Goal: Information Seeking & Learning: Learn about a topic

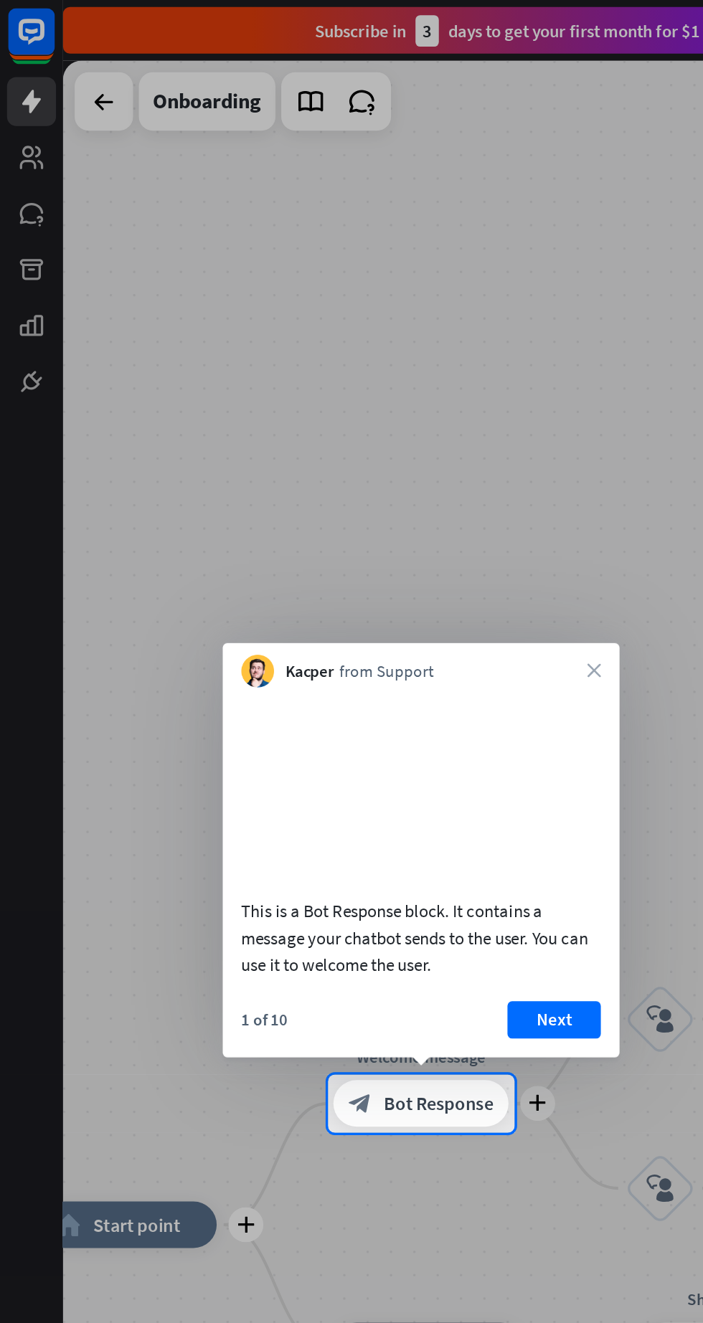
click at [364, 409] on icon "close" at bounding box center [365, 413] width 9 height 9
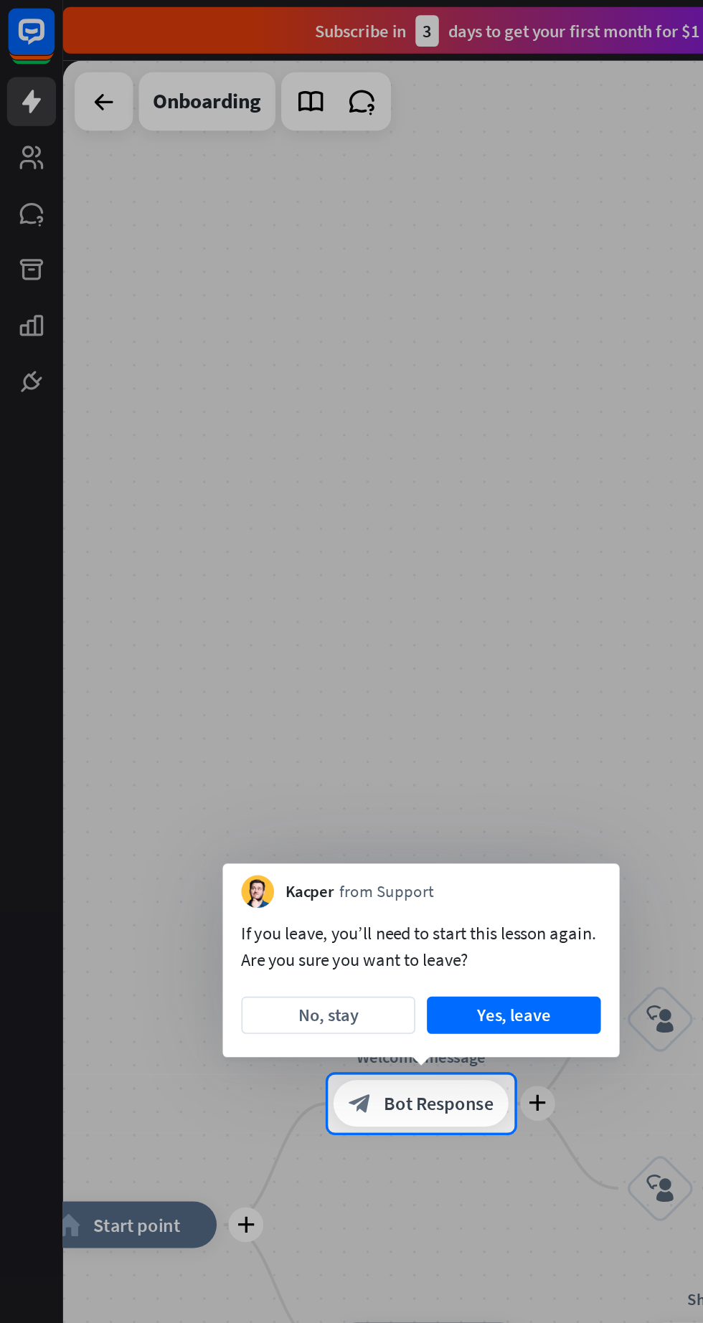
click at [360, 375] on div at bounding box center [351, 330] width 703 height 661
click at [366, 555] on div "Kacper from Support" at bounding box center [259, 544] width 244 height 27
click at [23, 98] on div at bounding box center [351, 330] width 703 height 661
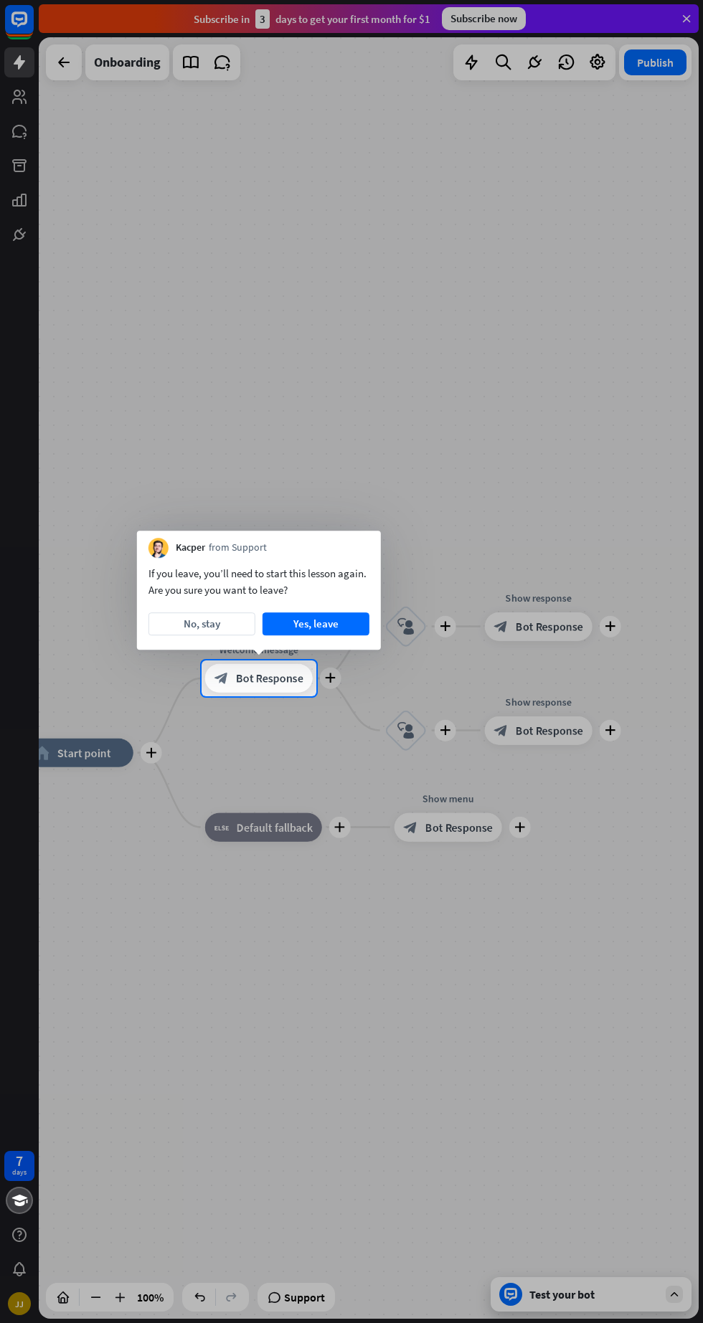
click at [283, 687] on div "block_bot_response Bot Response" at bounding box center [259, 678] width 108 height 29
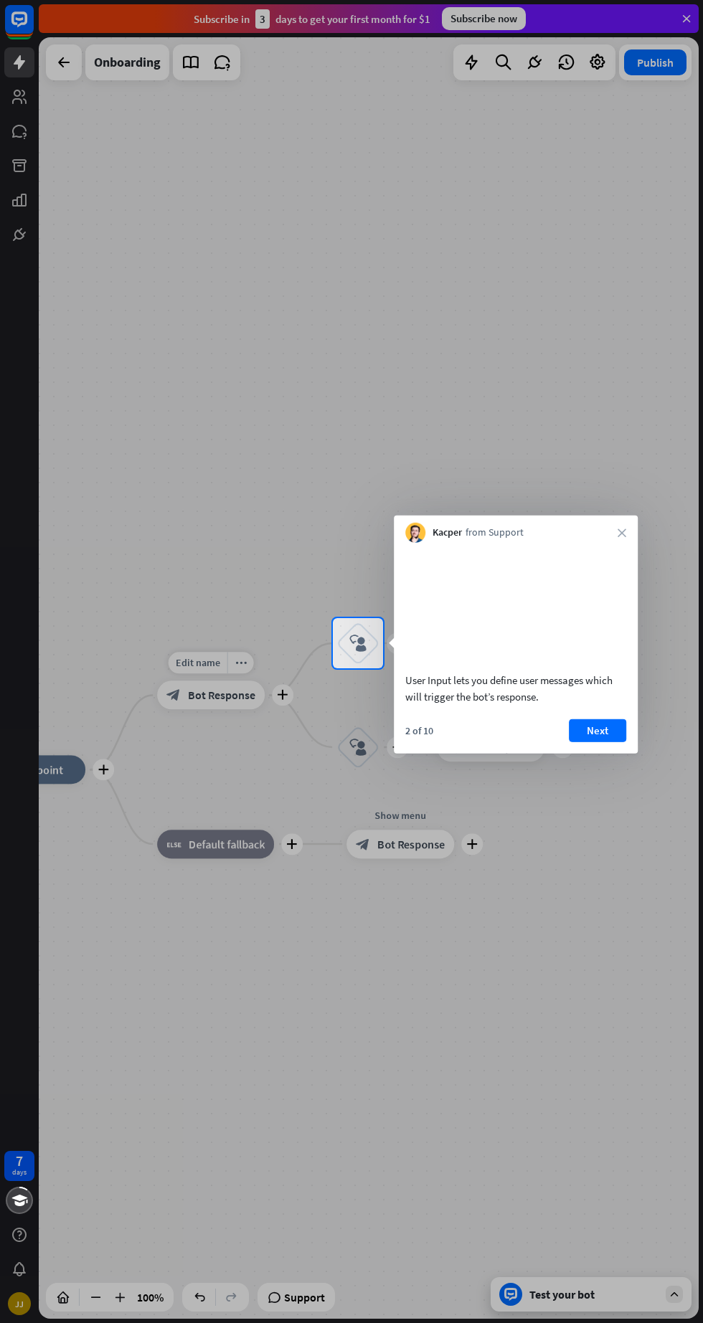
click at [29, 107] on div at bounding box center [351, 309] width 703 height 618
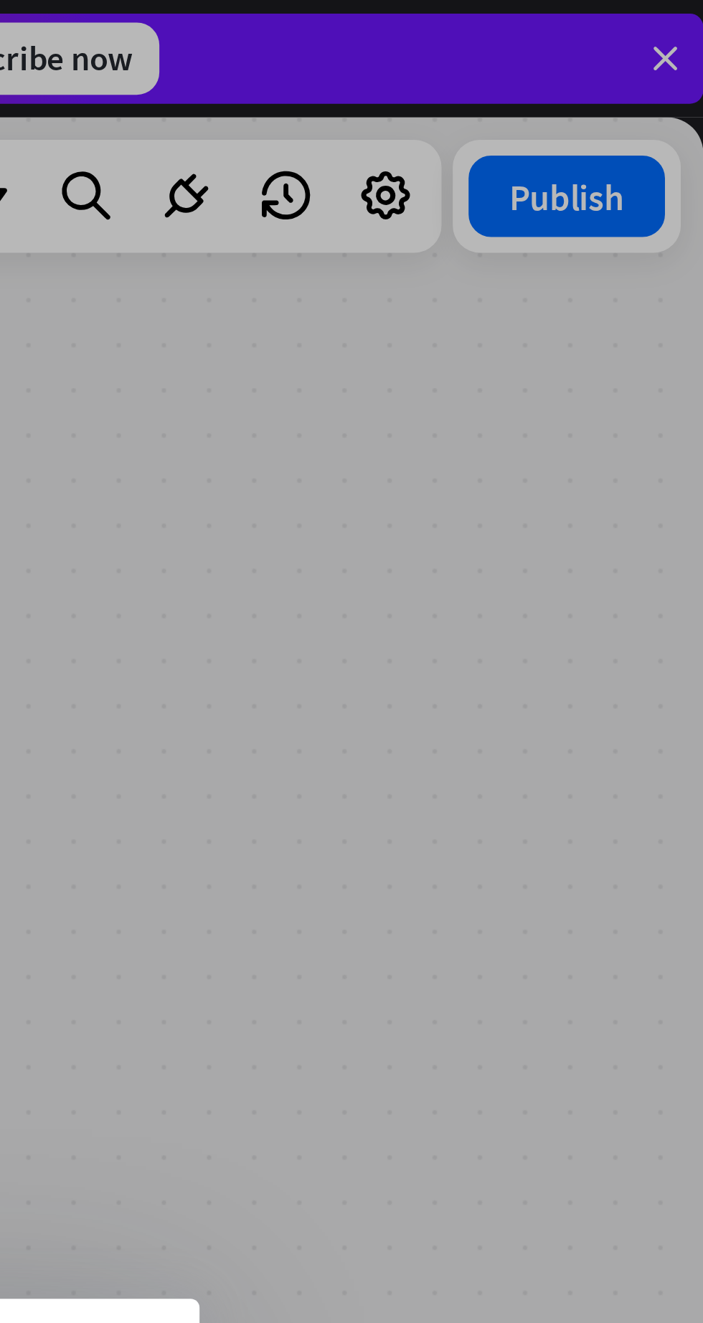
click at [601, 61] on div at bounding box center [351, 326] width 703 height 653
click at [599, 67] on div at bounding box center [351, 326] width 703 height 653
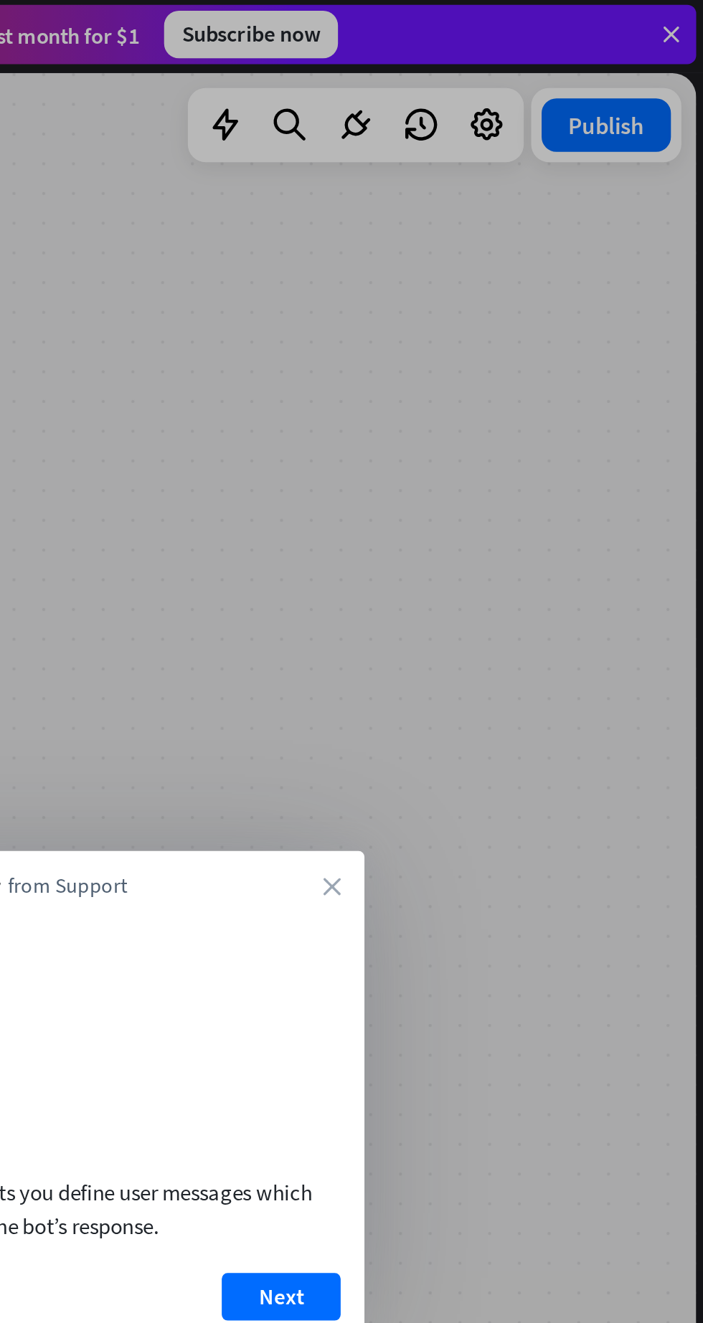
click at [509, 426] on div "Kacper from Support close" at bounding box center [417, 426] width 244 height 27
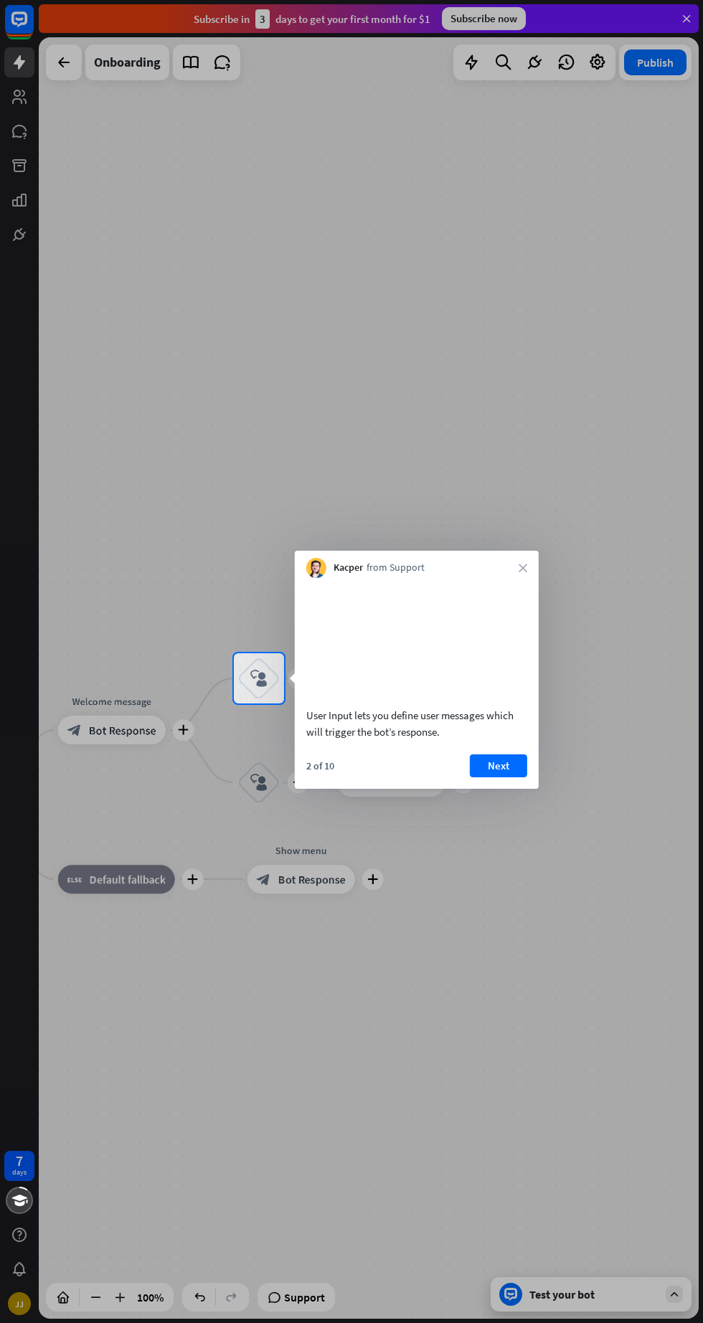
click at [511, 426] on div at bounding box center [351, 326] width 703 height 653
click at [616, 60] on div at bounding box center [351, 326] width 703 height 653
click at [522, 568] on icon "close" at bounding box center [523, 568] width 9 height 9
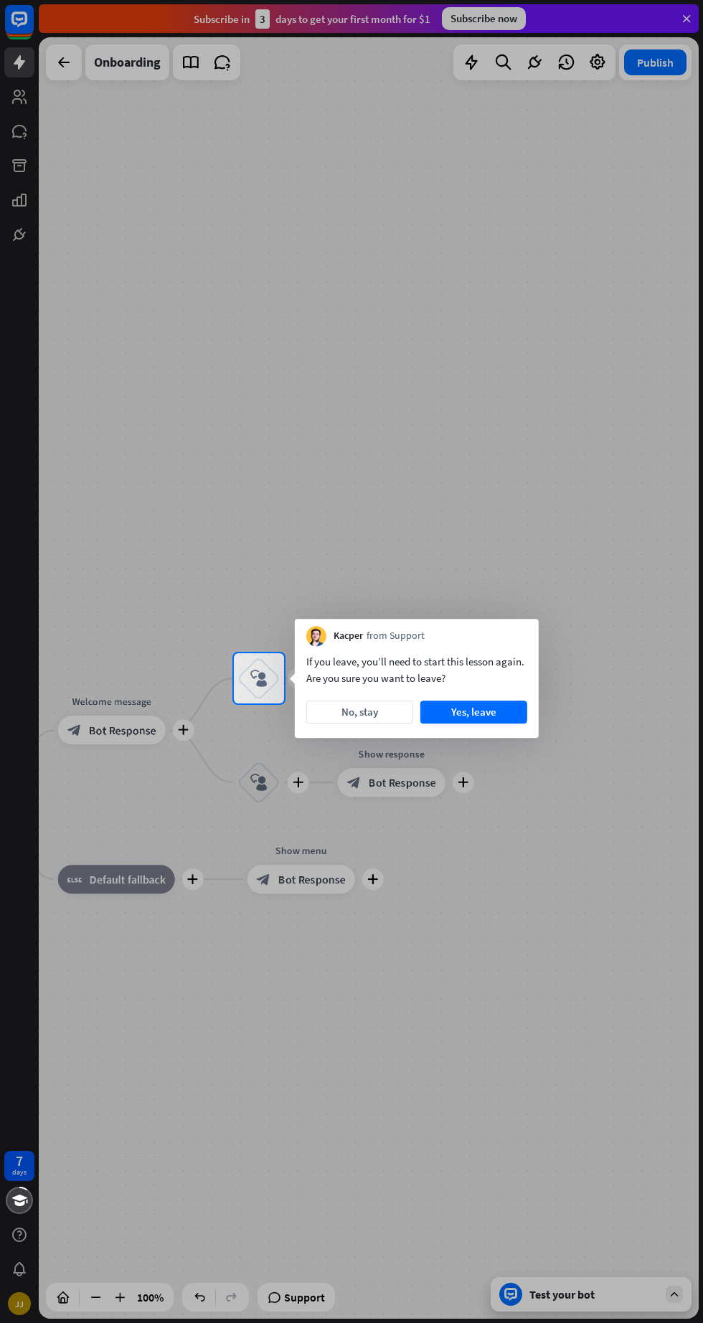
click at [524, 642] on div "Kacper from Support" at bounding box center [417, 632] width 244 height 27
click at [517, 587] on div at bounding box center [351, 326] width 703 height 653
click at [356, 717] on button "No, stay" at bounding box center [359, 712] width 107 height 23
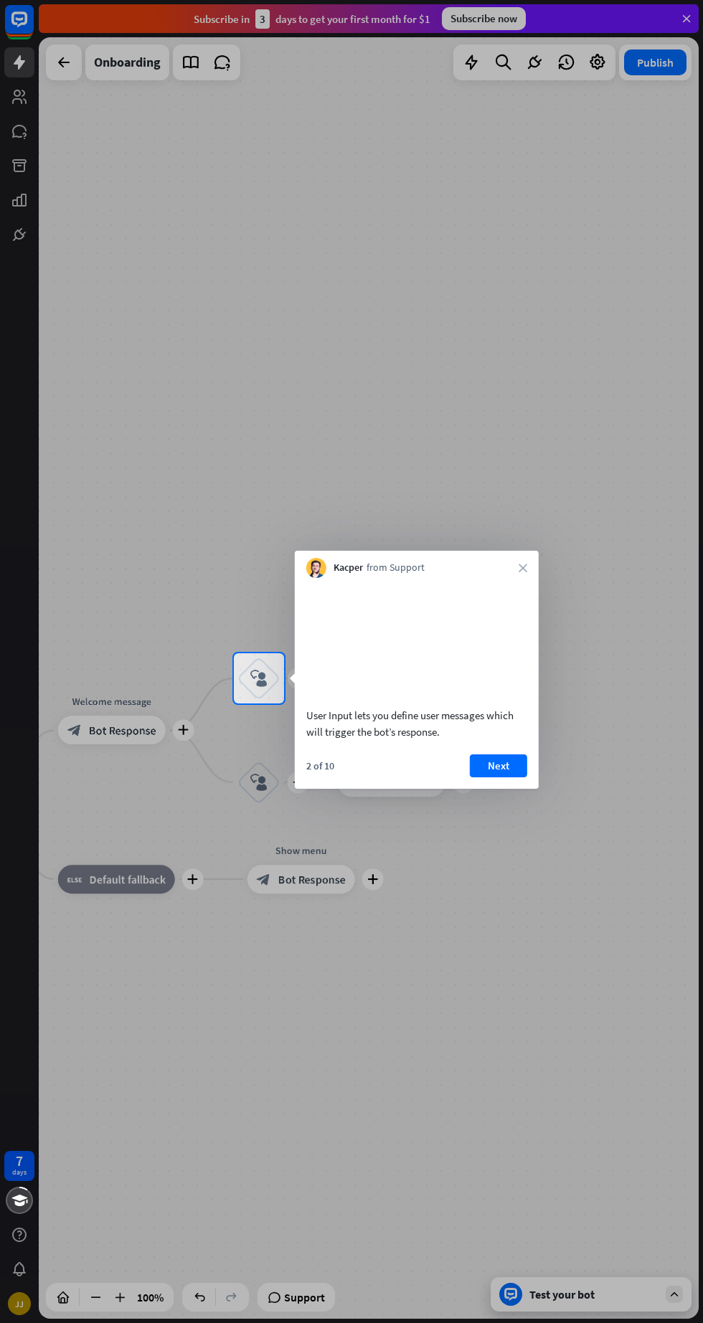
click at [505, 778] on button "Next" at bounding box center [498, 766] width 57 height 23
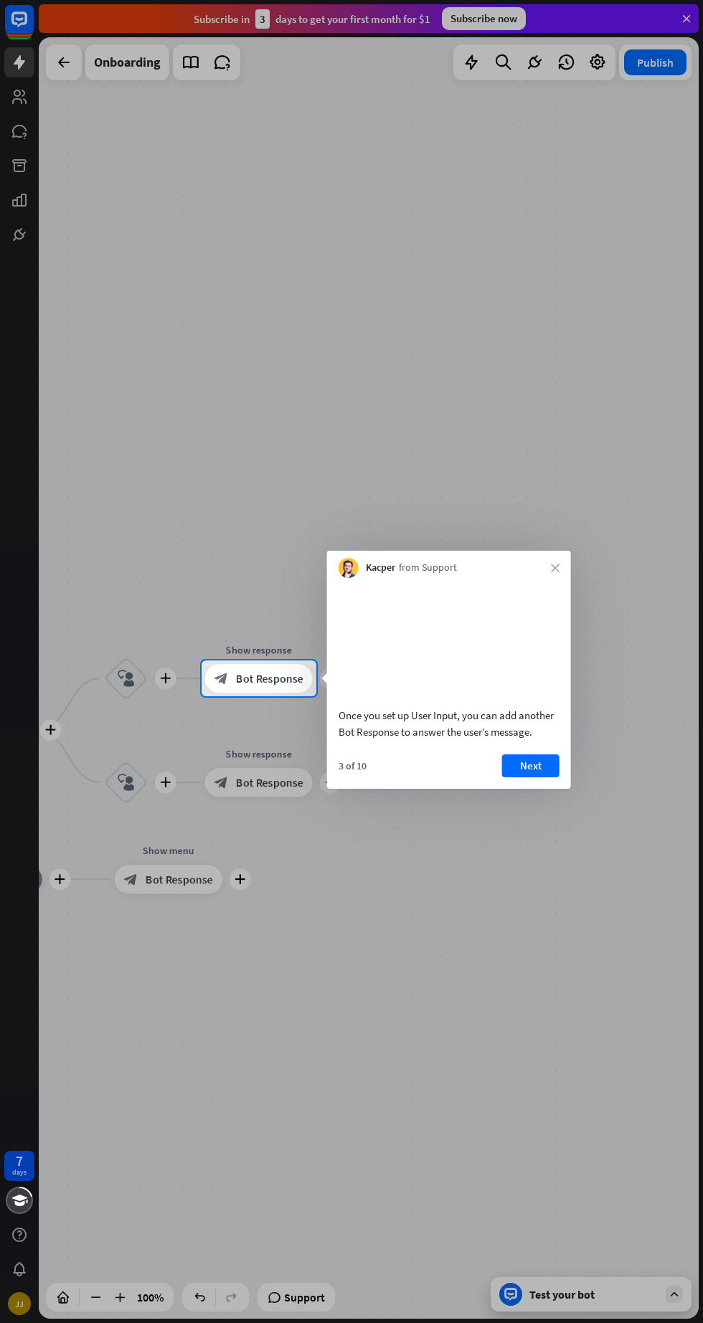
click at [526, 778] on button "Next" at bounding box center [530, 766] width 57 height 23
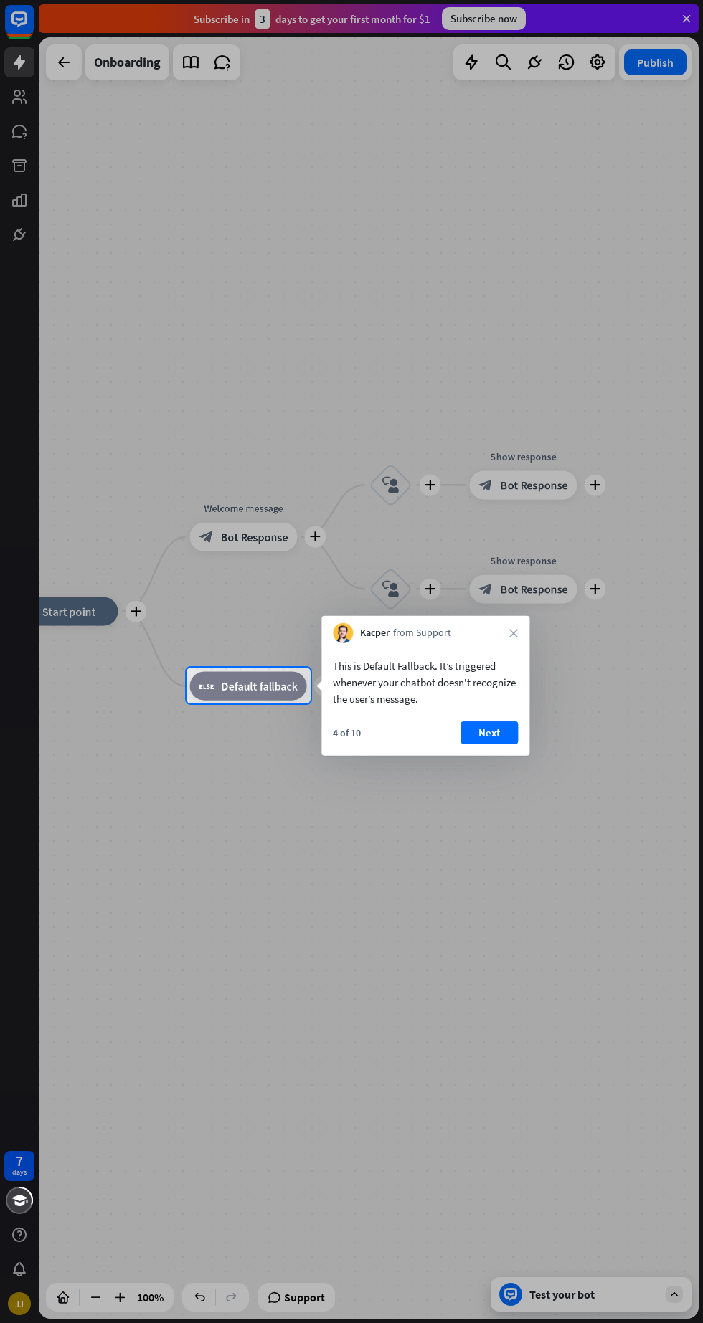
click at [525, 780] on div at bounding box center [351, 1014] width 703 height 620
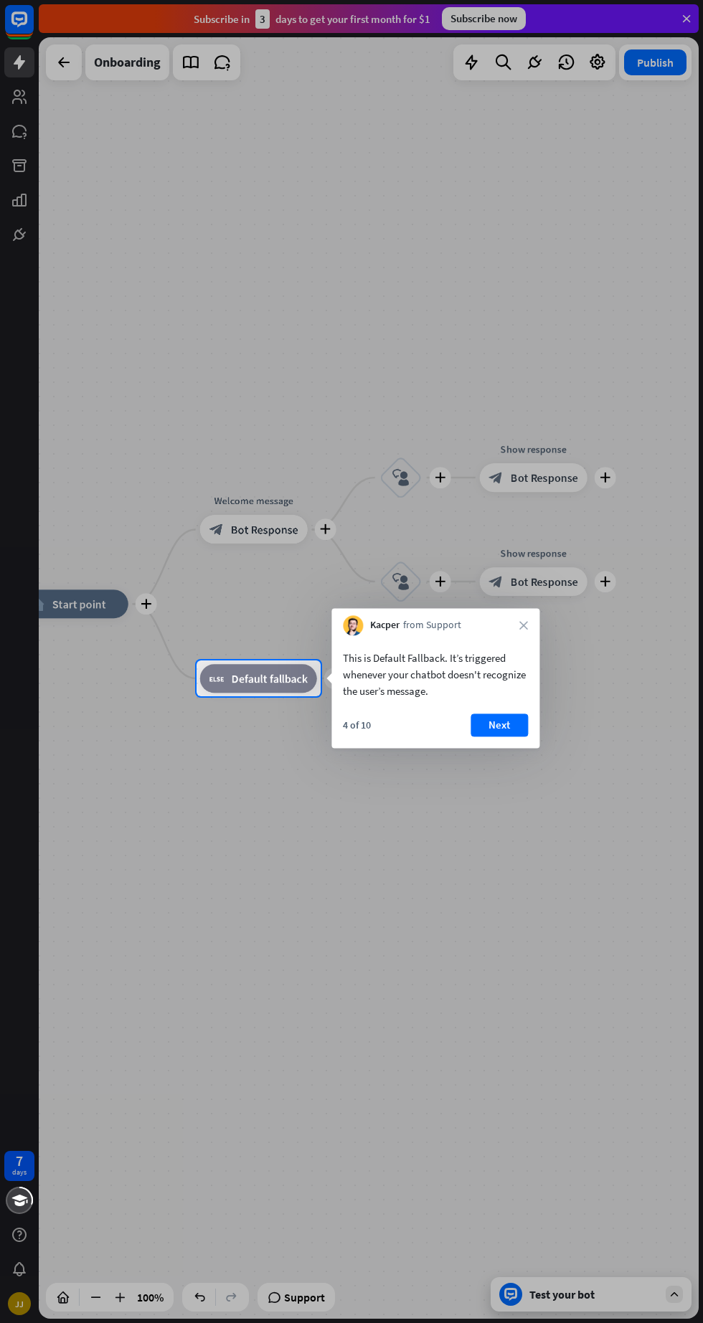
click at [510, 736] on button "Next" at bounding box center [499, 725] width 57 height 23
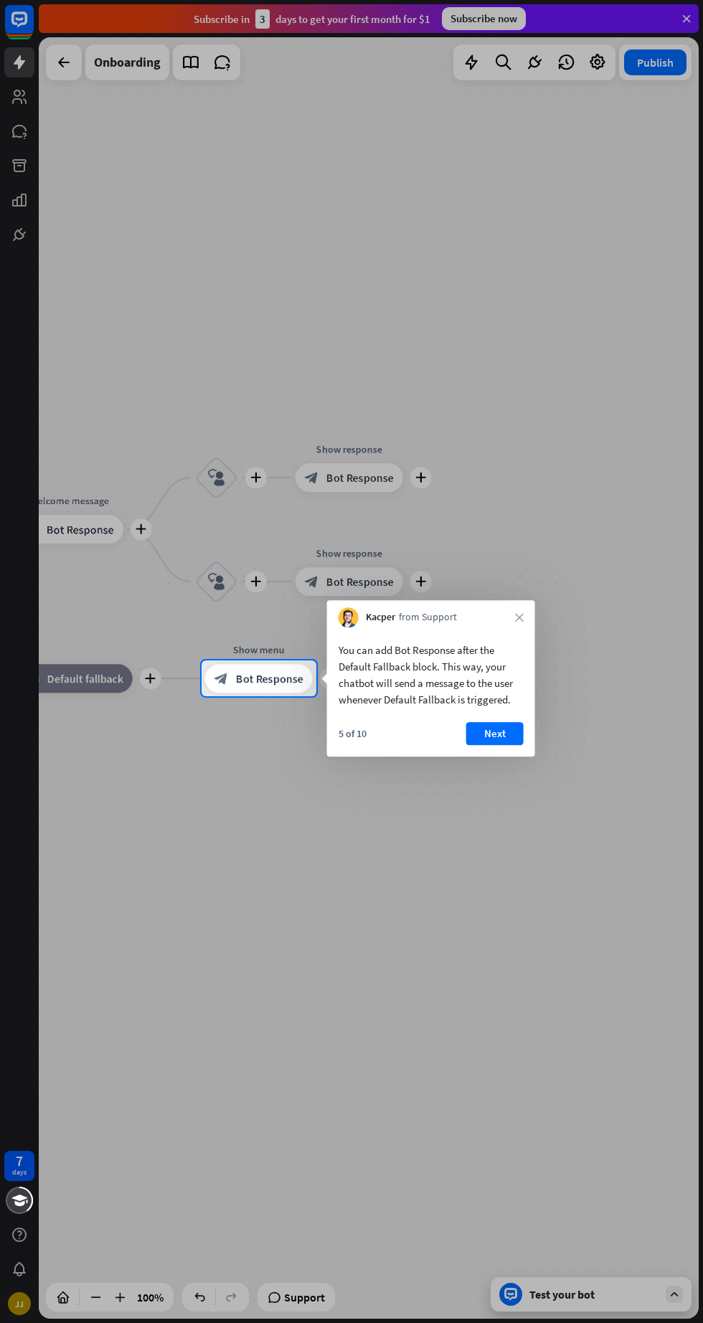
click at [516, 737] on button "Next" at bounding box center [494, 733] width 57 height 23
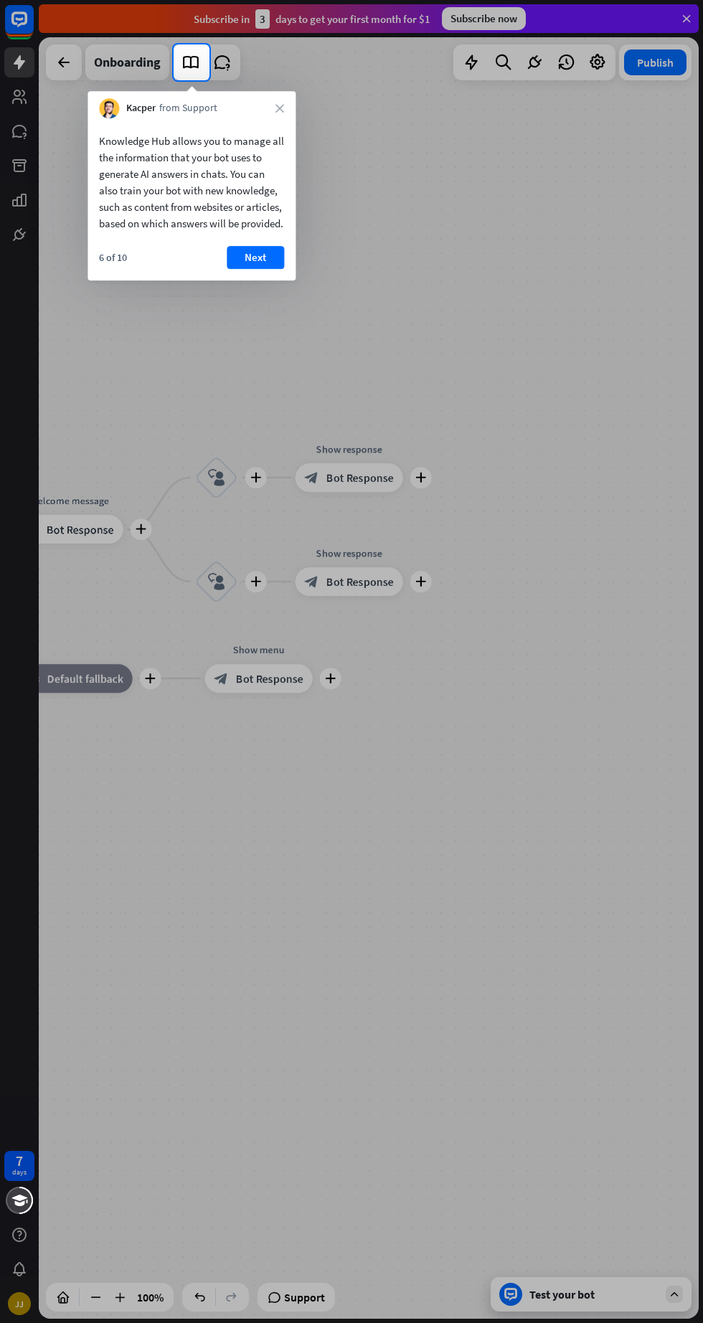
click at [255, 269] on button "Next" at bounding box center [255, 257] width 57 height 23
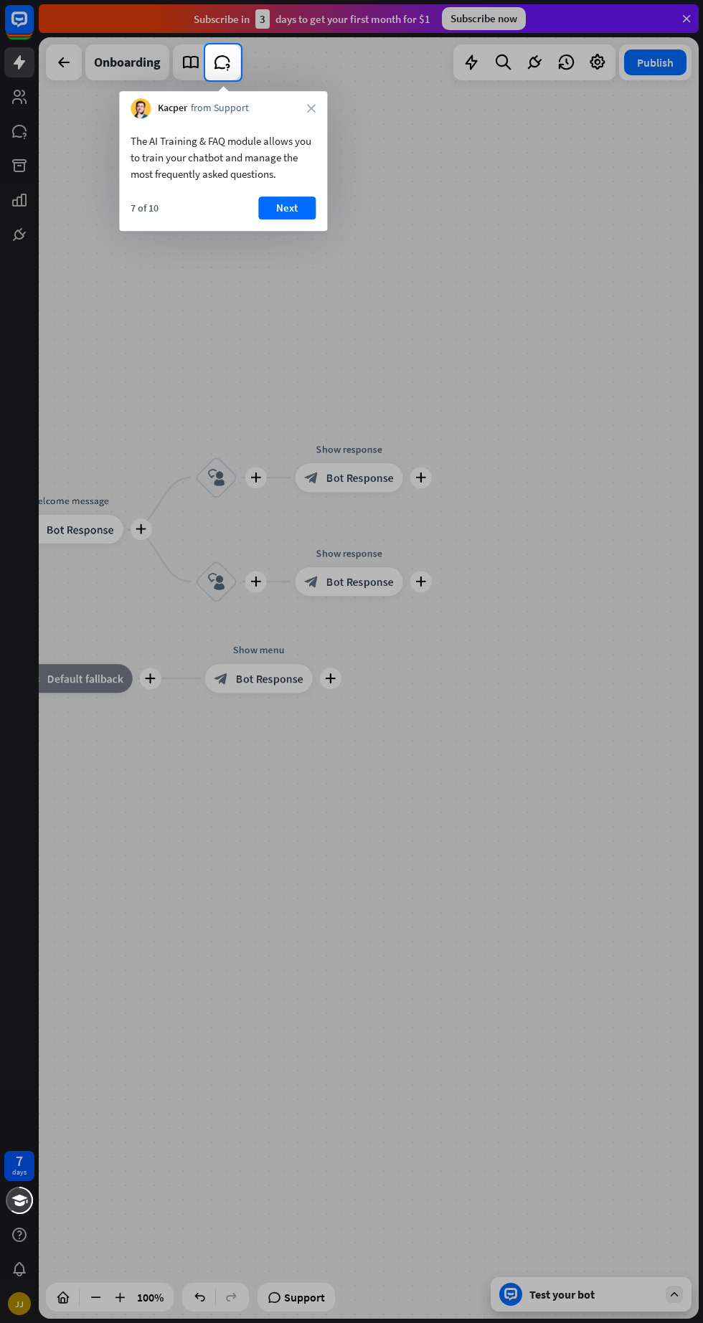
click at [303, 203] on button "Next" at bounding box center [286, 208] width 57 height 23
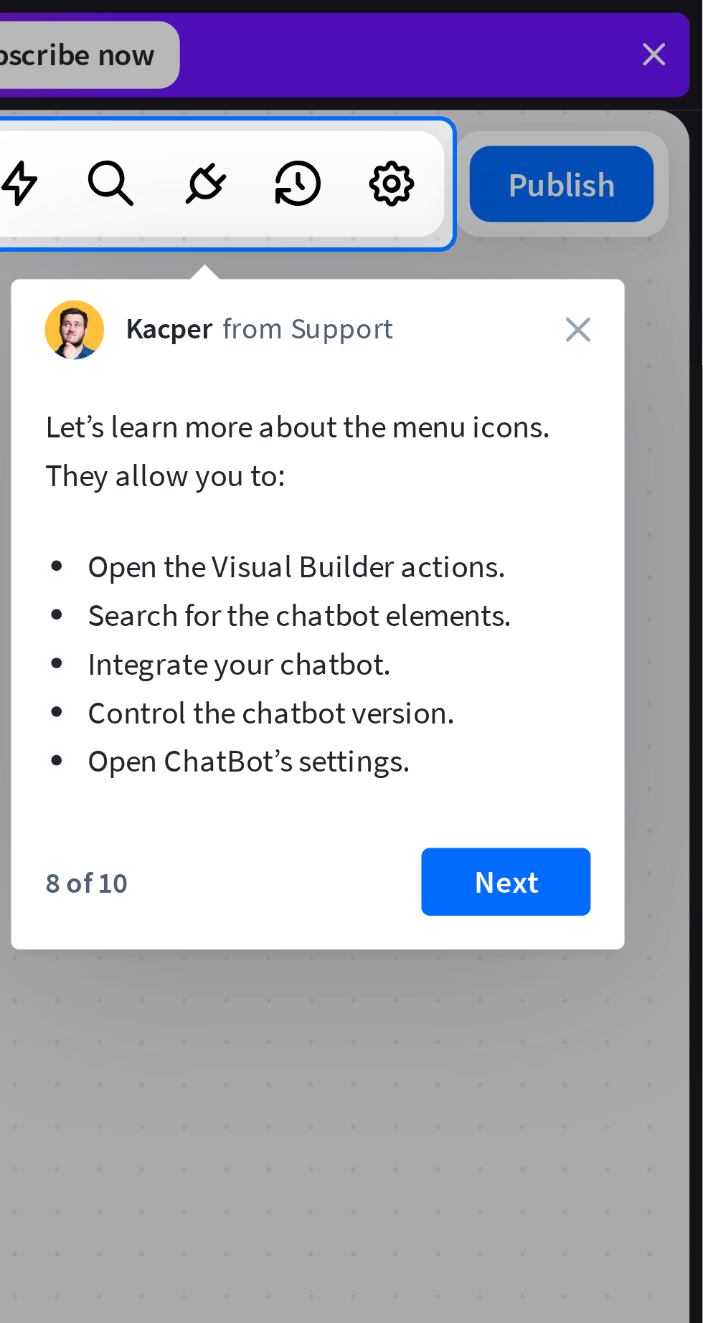
click at [624, 99] on div "Kacper from Support close" at bounding box center [572, 108] width 208 height 27
click at [595, 66] on icon at bounding box center [597, 62] width 19 height 19
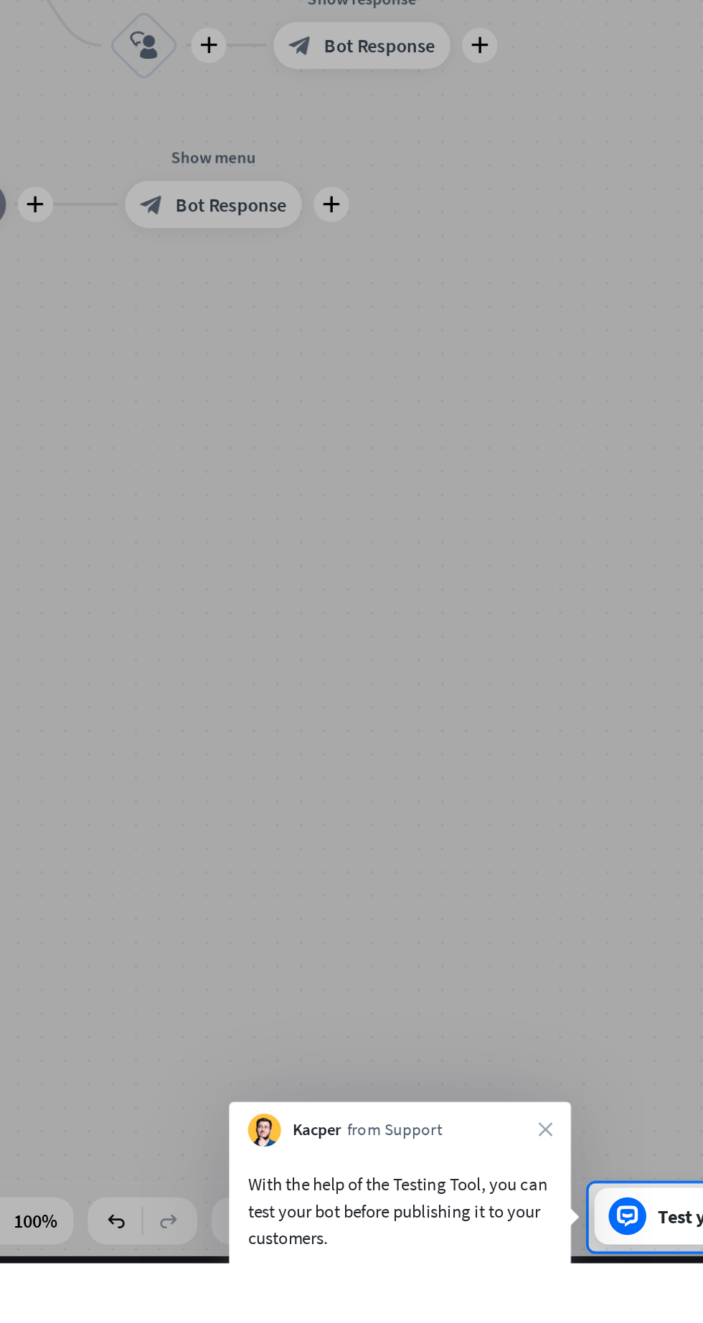
click at [461, 1244] on icon "close" at bounding box center [460, 1242] width 9 height 9
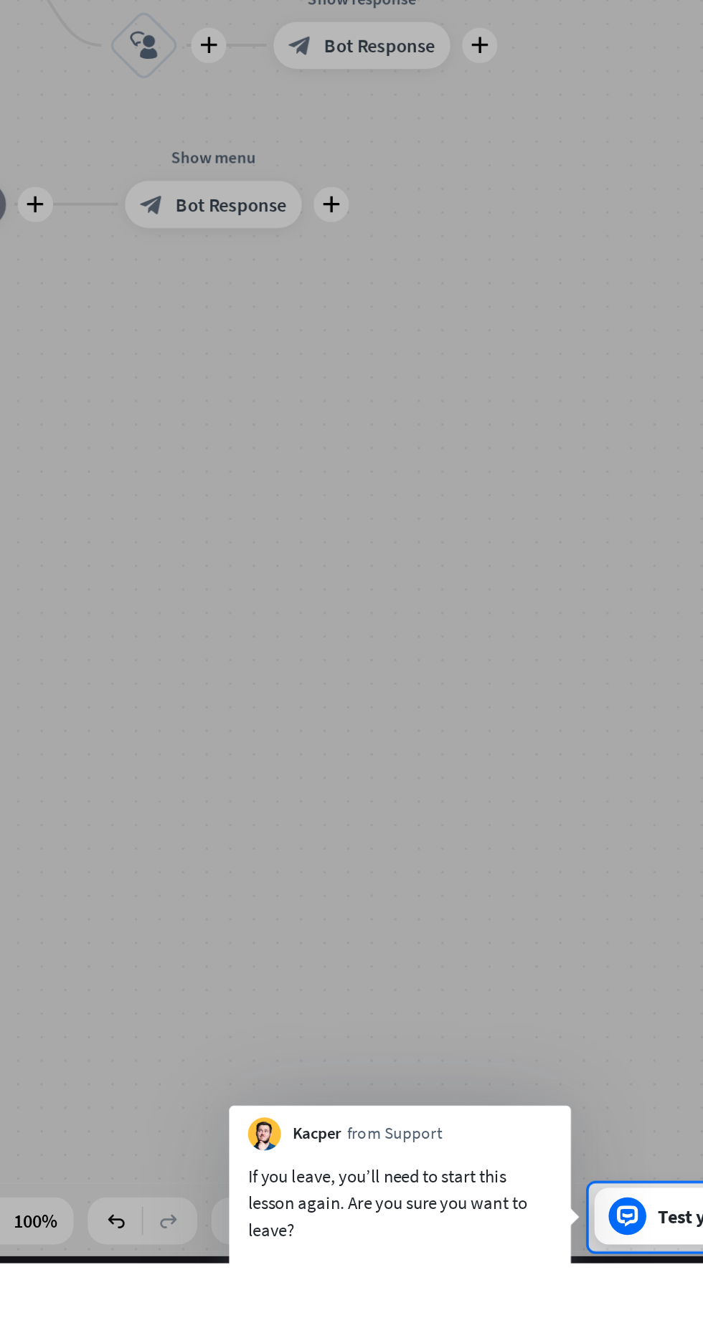
click at [463, 1237] on div "Kacper from Support" at bounding box center [372, 1240] width 208 height 27
click at [469, 1239] on div "Kacper from Support" at bounding box center [372, 1240] width 208 height 27
click at [440, 1323] on button "Yes, leave" at bounding box center [420, 1336] width 89 height 23
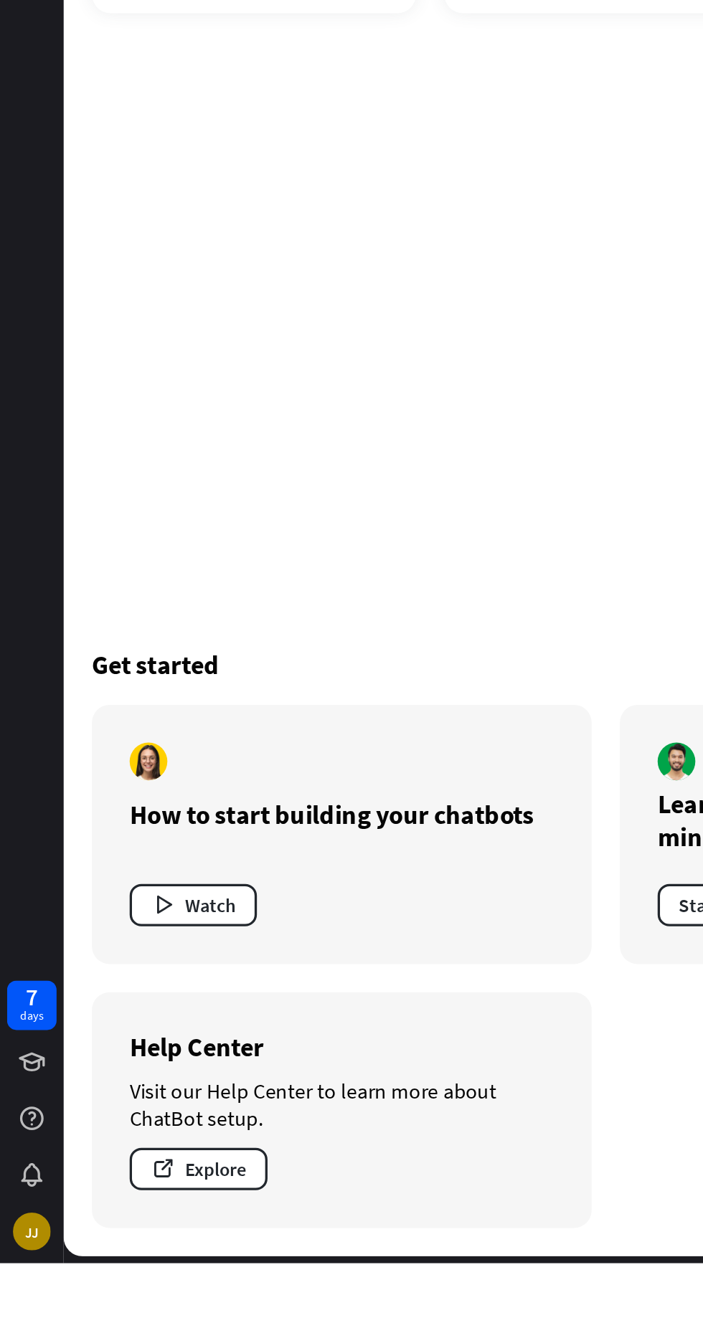
click at [16, 1278] on div at bounding box center [19, 1269] width 30 height 30
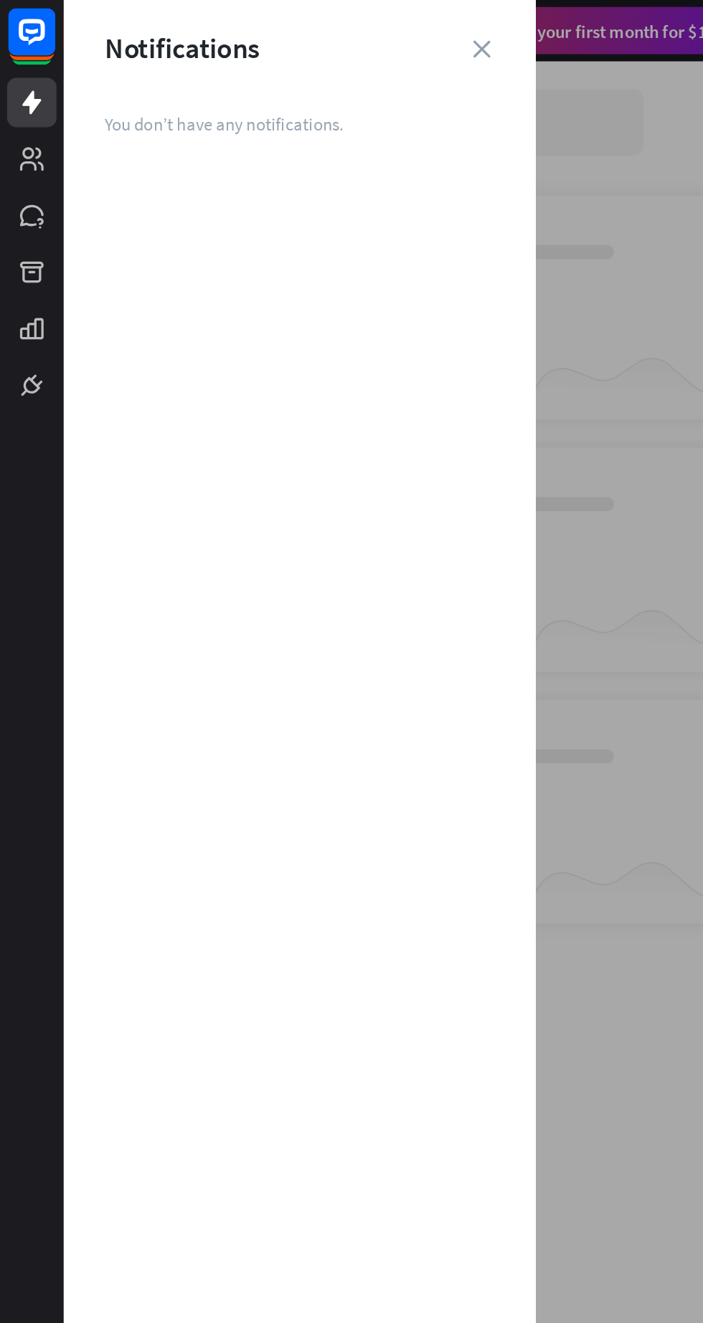
click at [0, 0] on icon at bounding box center [0, 0] width 0 height 0
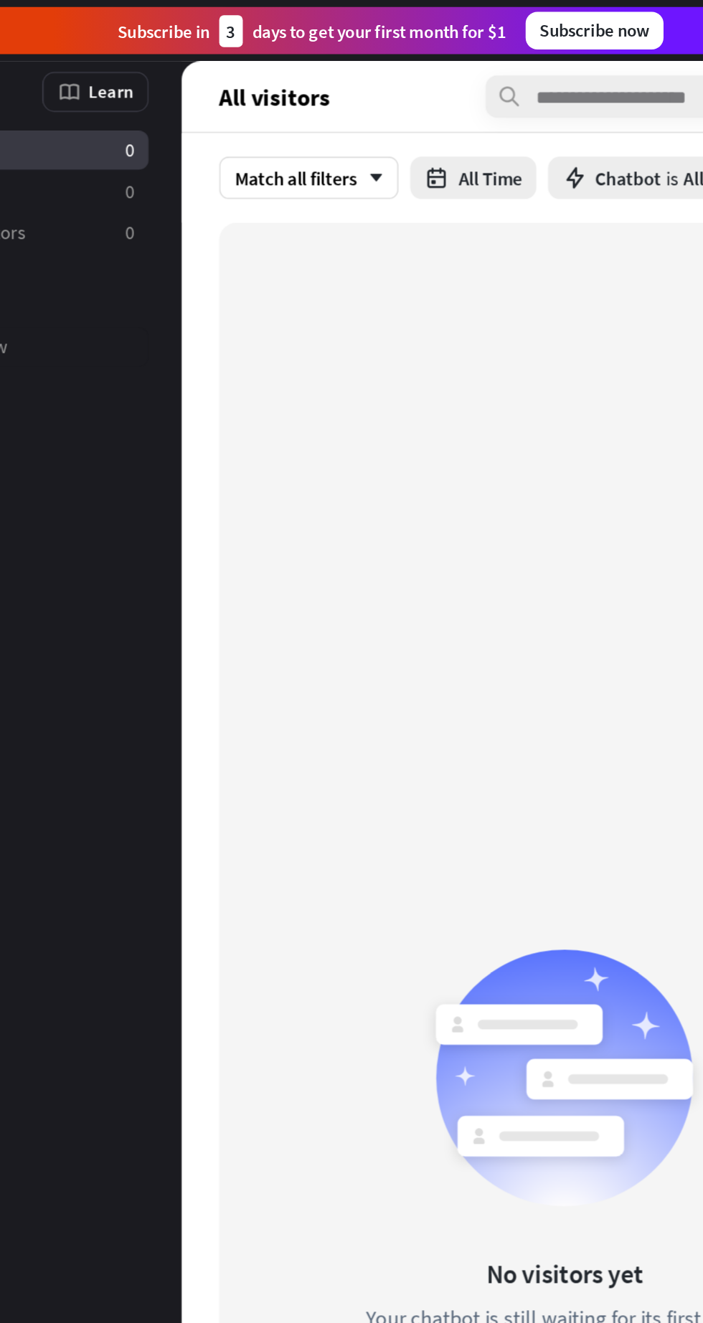
click at [349, 108] on icon "arrow_down" at bounding box center [347, 108] width 16 height 9
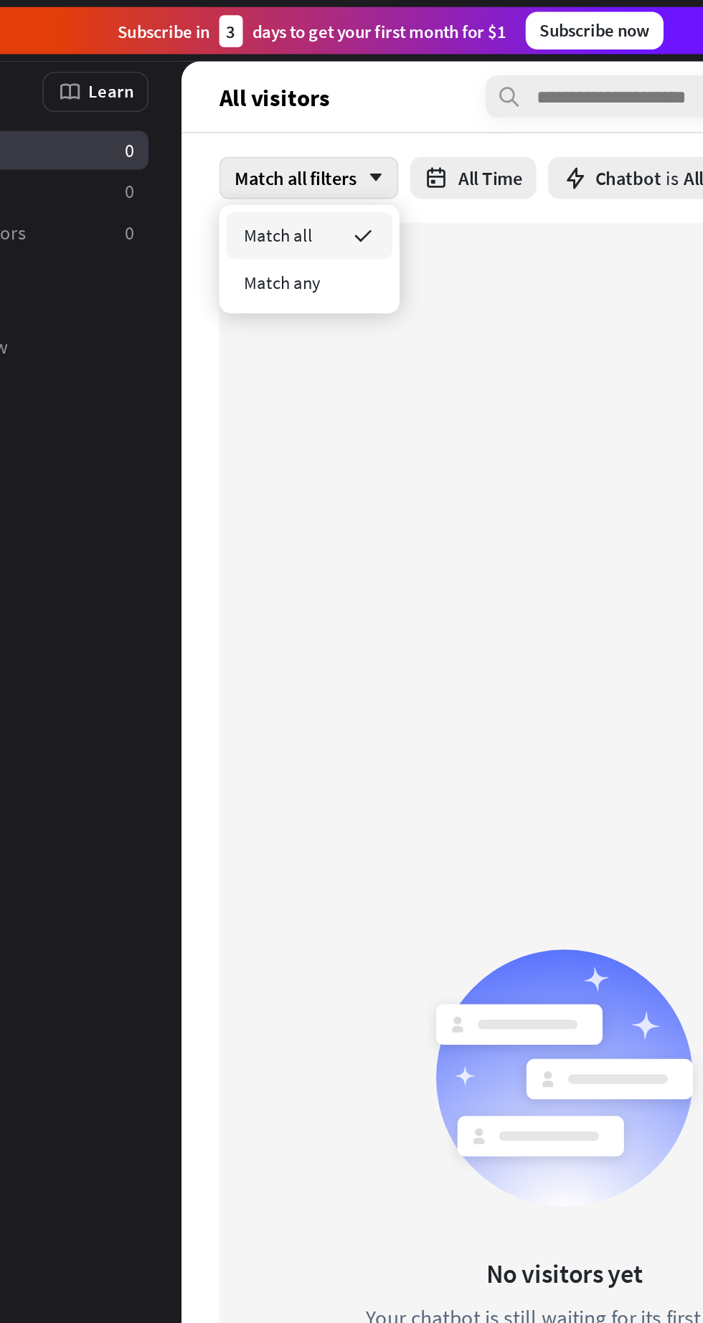
click at [310, 144] on span "Match all" at bounding box center [291, 143] width 42 height 14
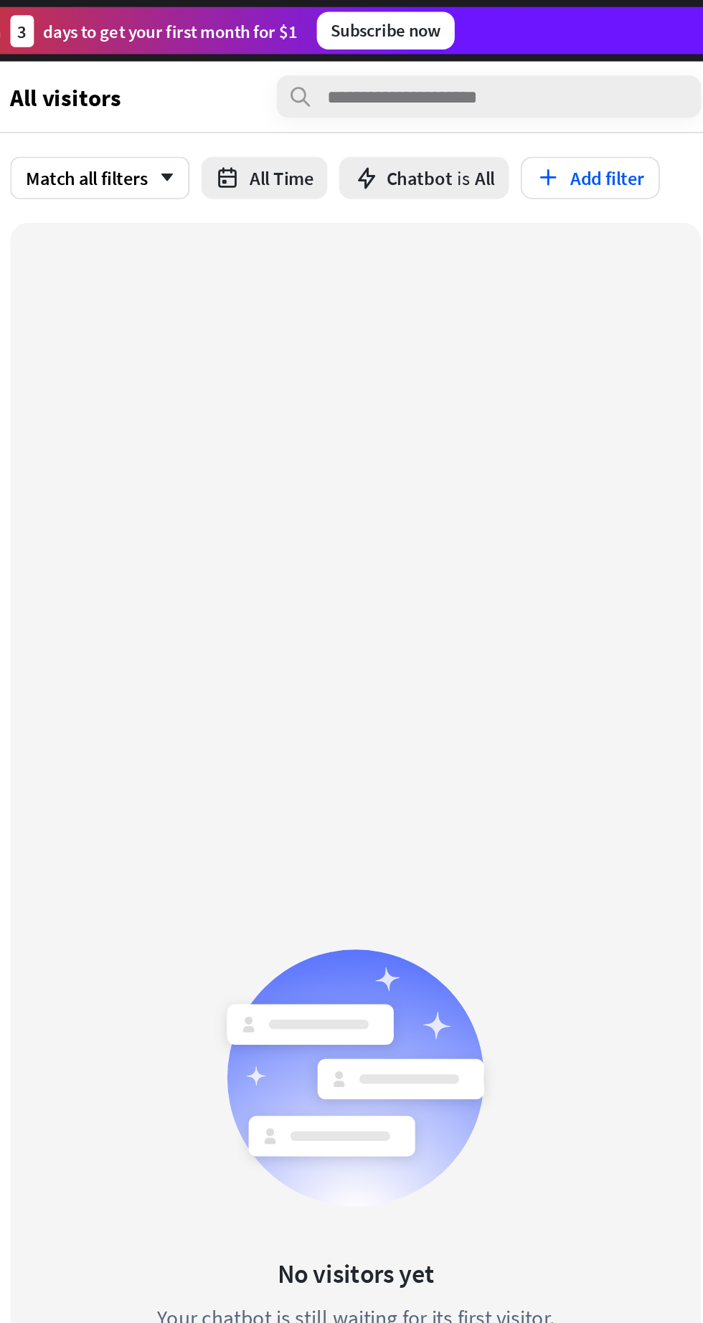
click at [418, 112] on button "All Time" at bounding box center [410, 108] width 77 height 26
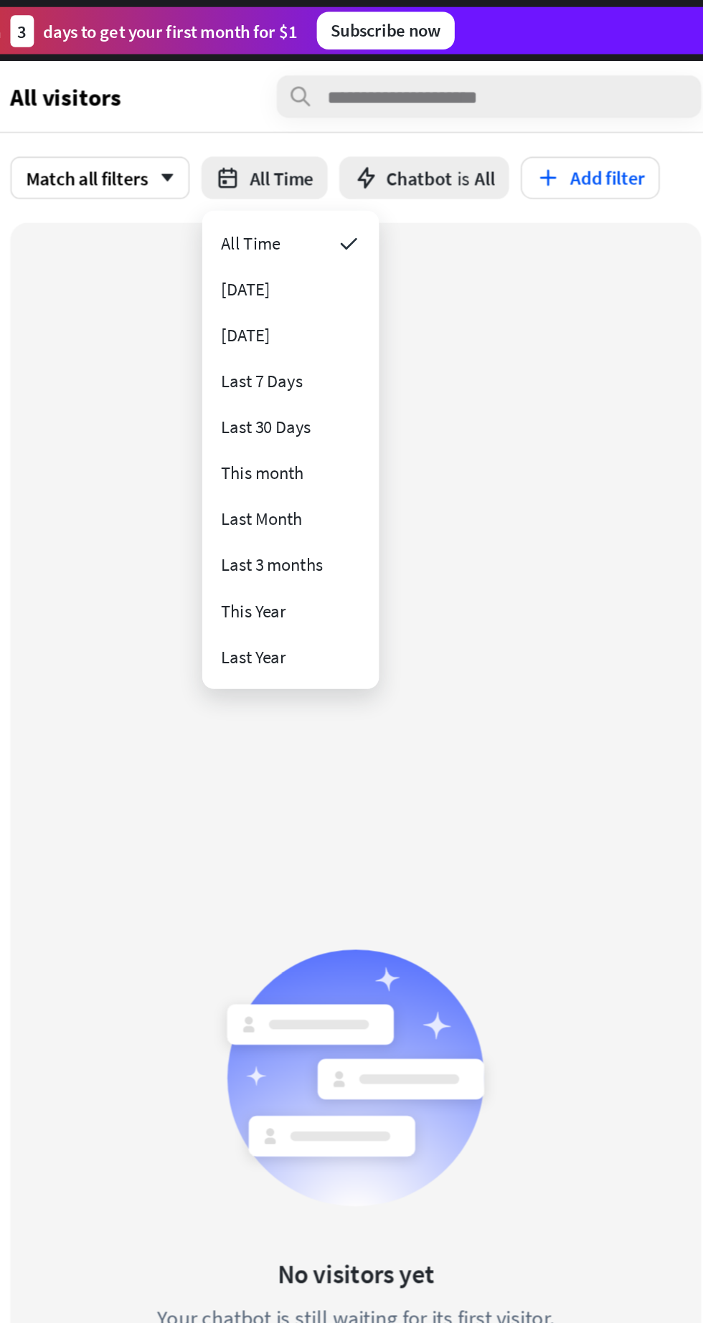
click at [515, 116] on div "Chatbot is All" at bounding box center [506, 108] width 103 height 26
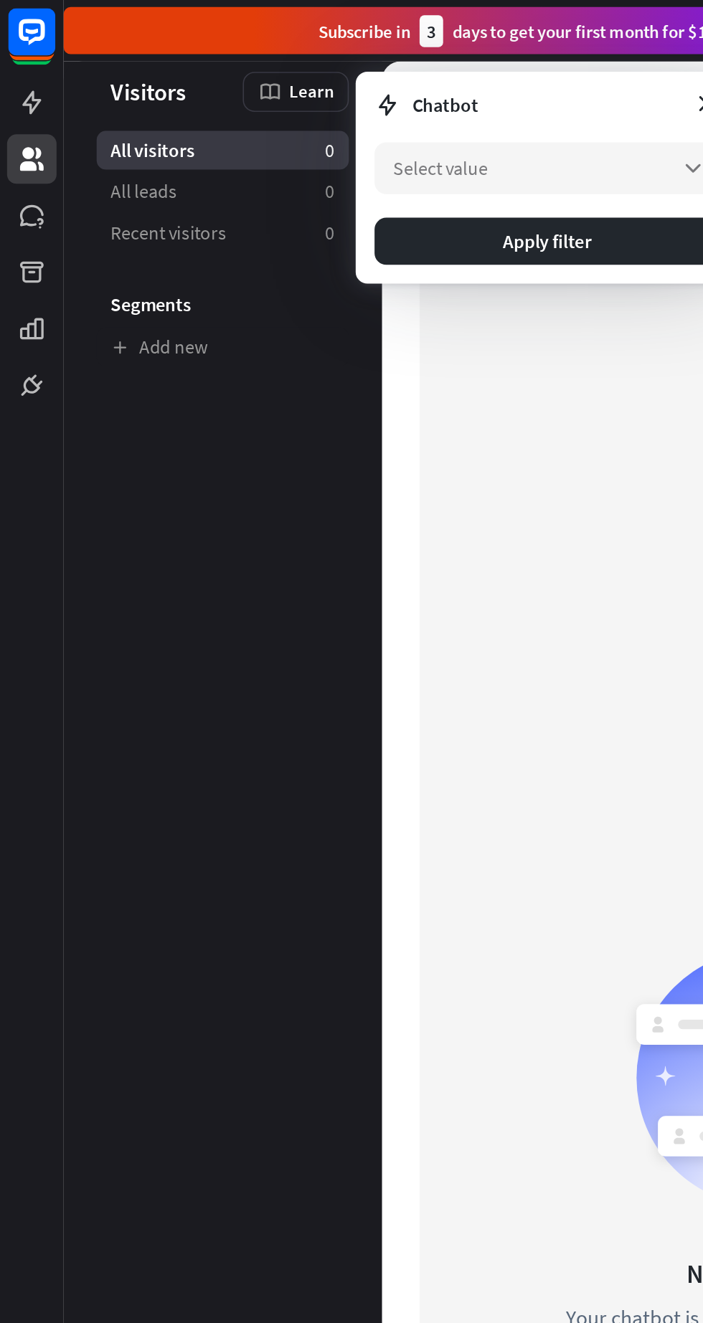
click at [89, 125] on link "All leads 0" at bounding box center [135, 117] width 153 height 24
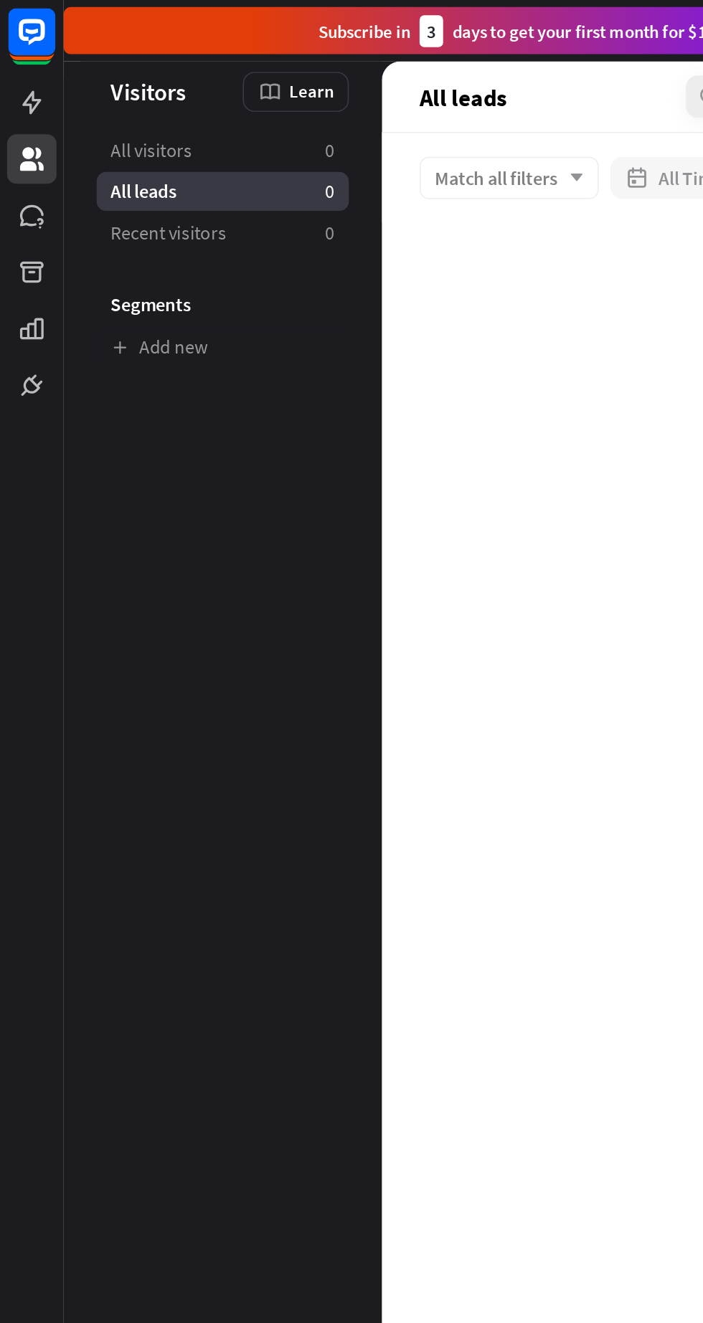
click at [74, 194] on li "Segments" at bounding box center [135, 176] width 153 height 43
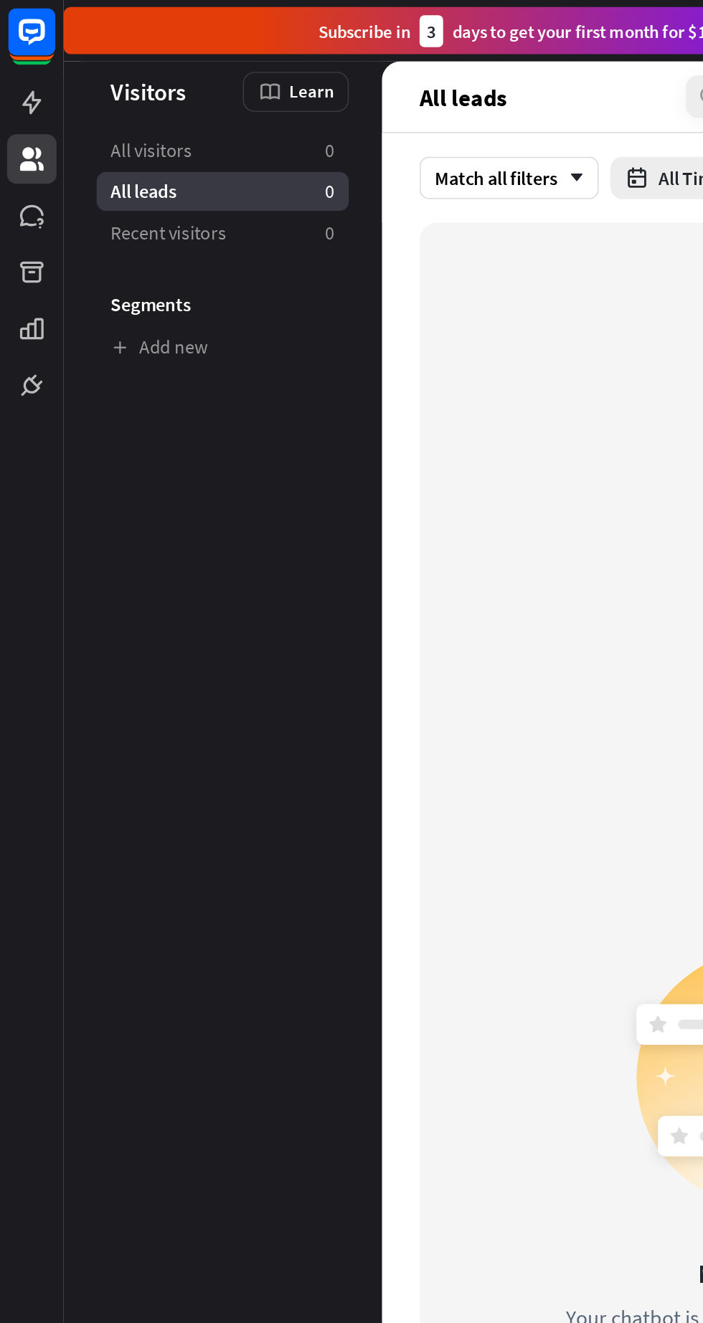
click at [13, 117] on link at bounding box center [19, 131] width 30 height 30
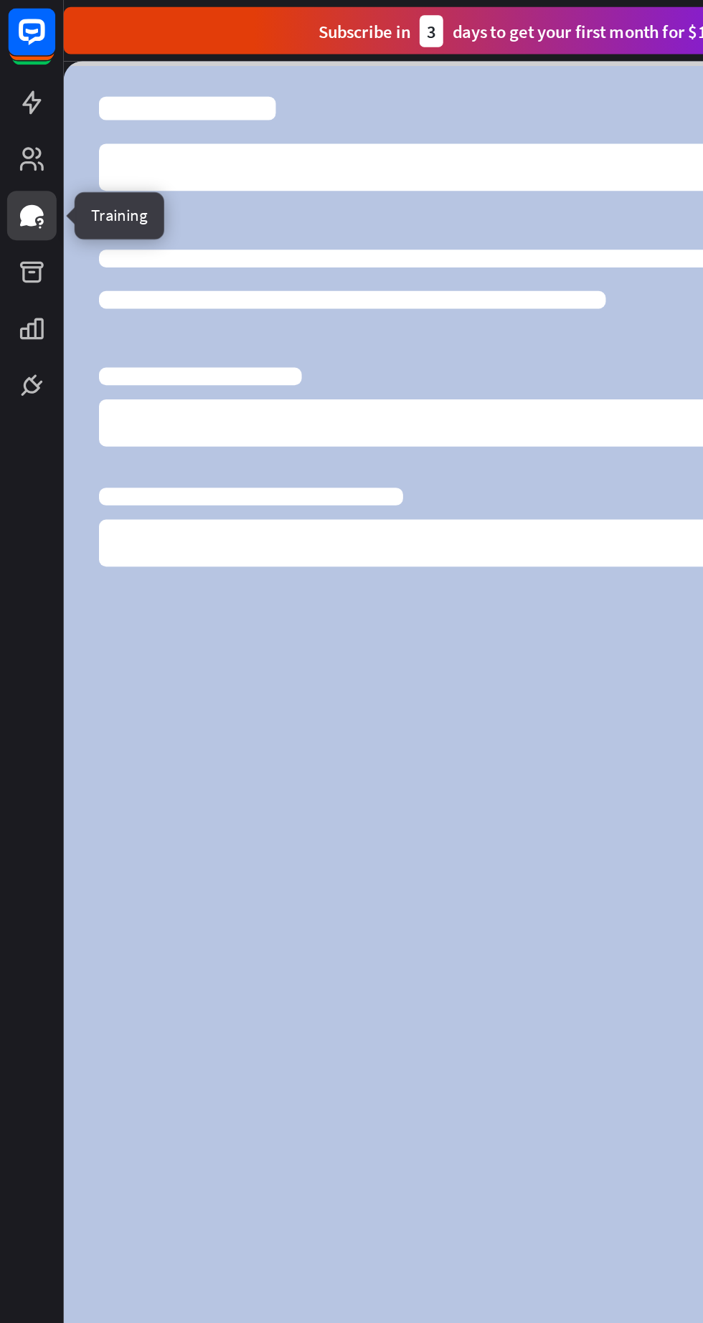
click at [24, 86] on link at bounding box center [19, 97] width 30 height 30
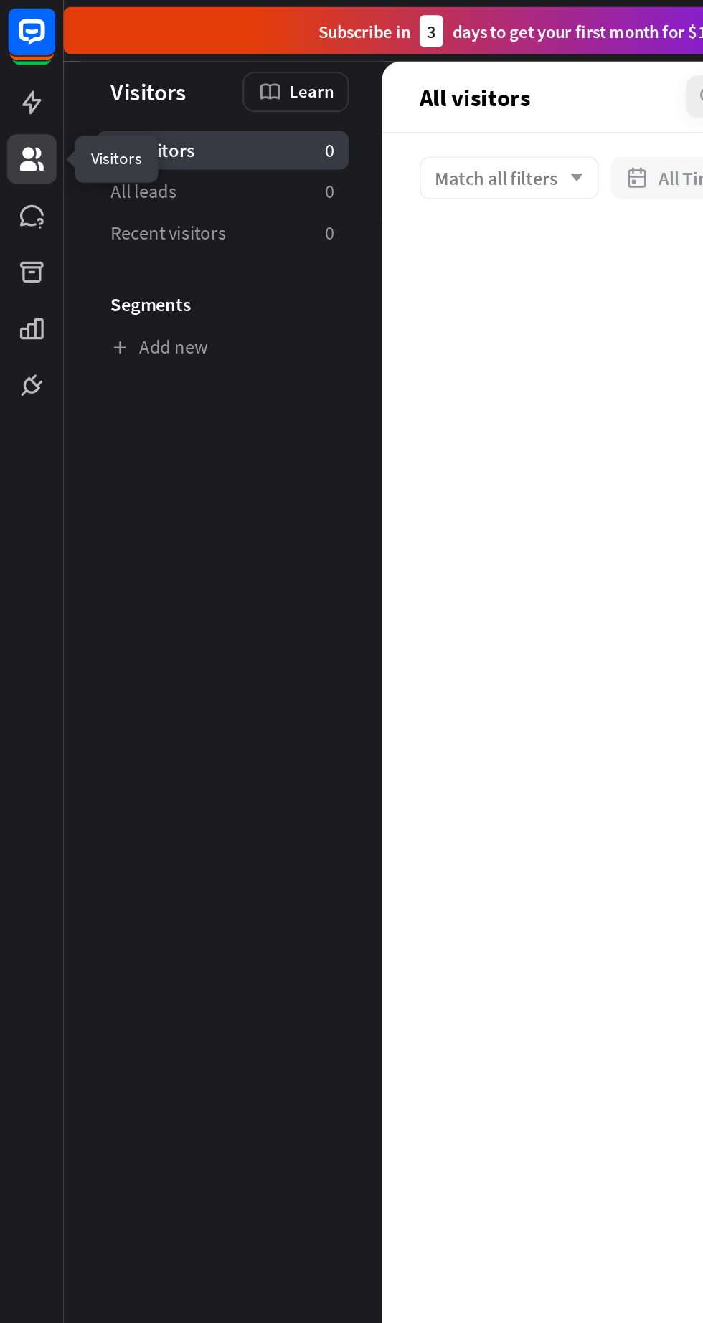
click at [185, 59] on span "Learn" at bounding box center [189, 56] width 27 height 14
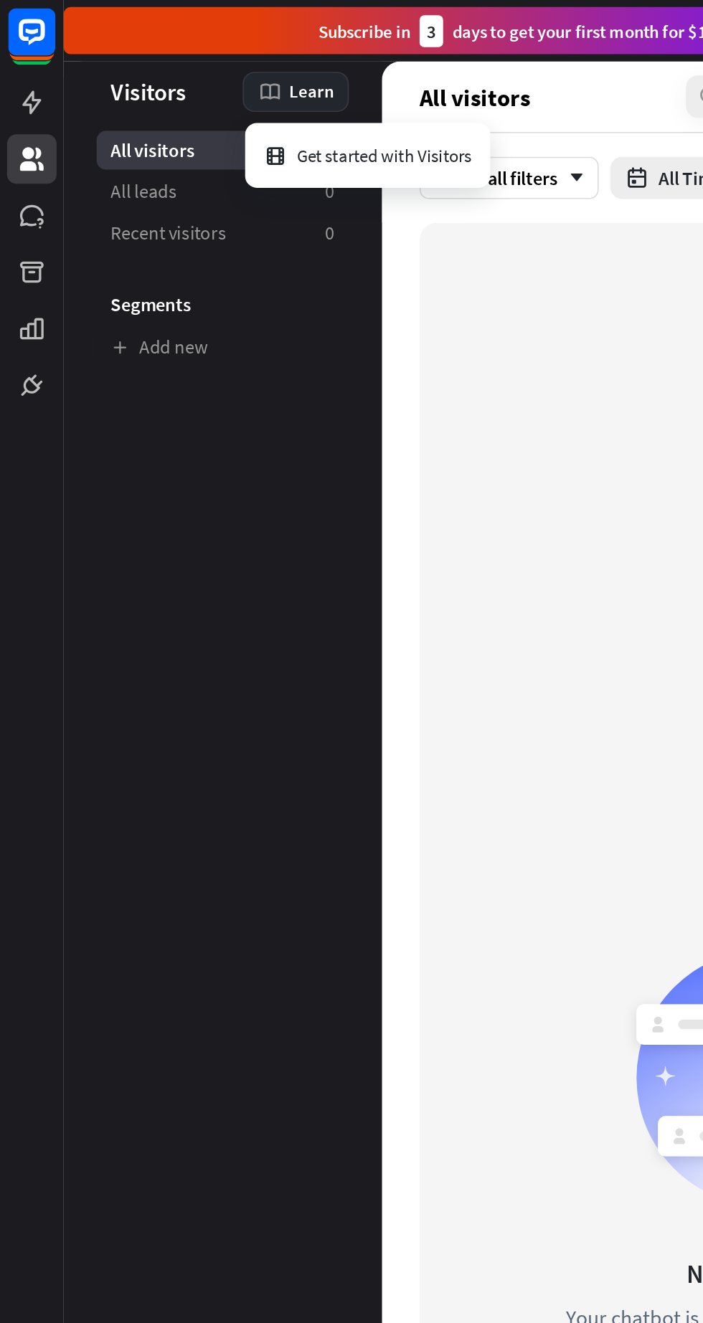
click at [171, 52] on icon at bounding box center [164, 56] width 14 height 14
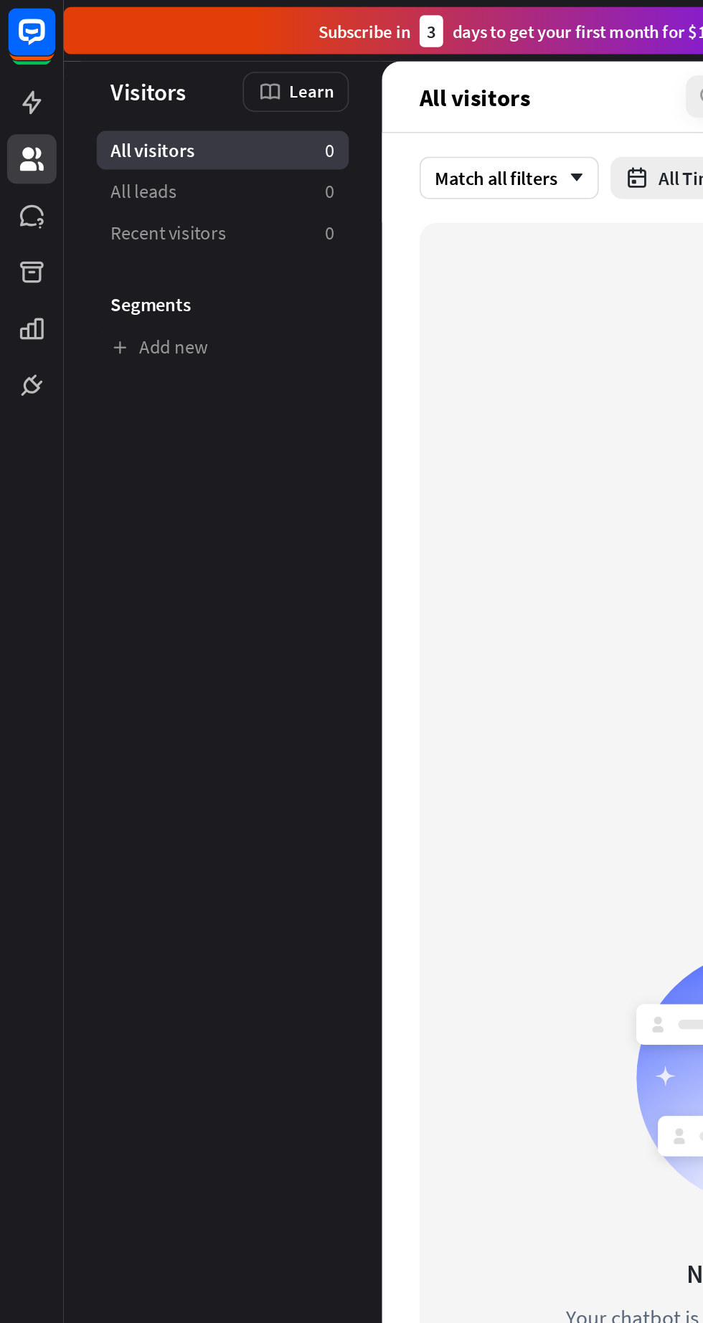
click at [174, 46] on div "Learn" at bounding box center [180, 56] width 65 height 24
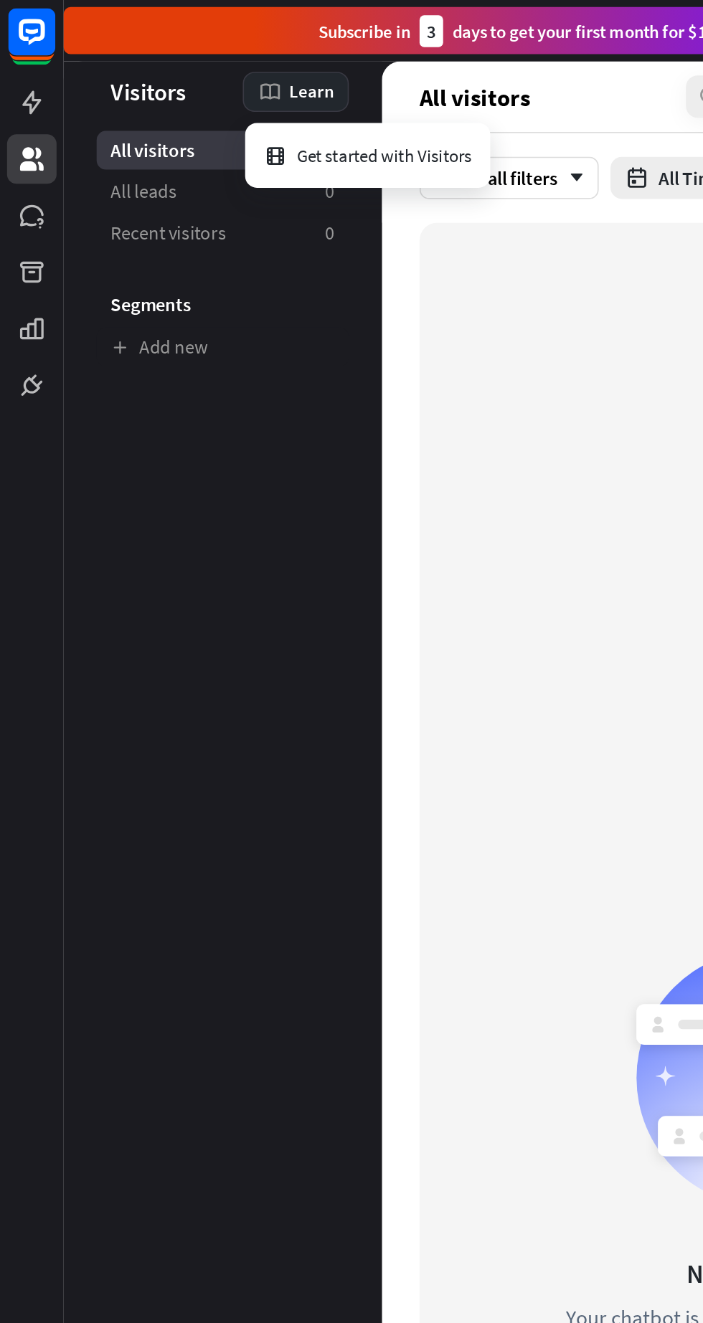
click at [186, 64] on div "Learn" at bounding box center [180, 56] width 65 height 24
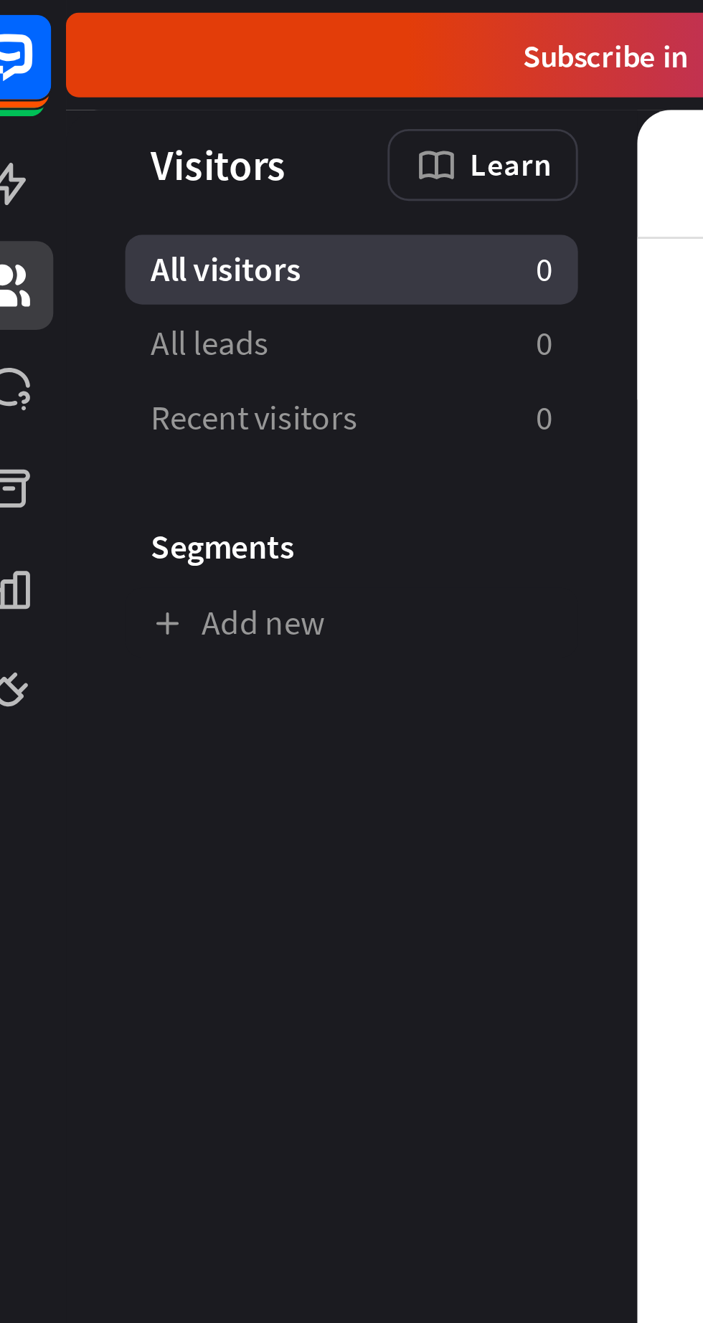
click at [113, 56] on header "Let's check how to collect and manage your visitors in [GEOGRAPHIC_DATA]. Visit…" at bounding box center [139, 55] width 145 height 16
click at [174, 67] on div "Learn" at bounding box center [180, 56] width 65 height 24
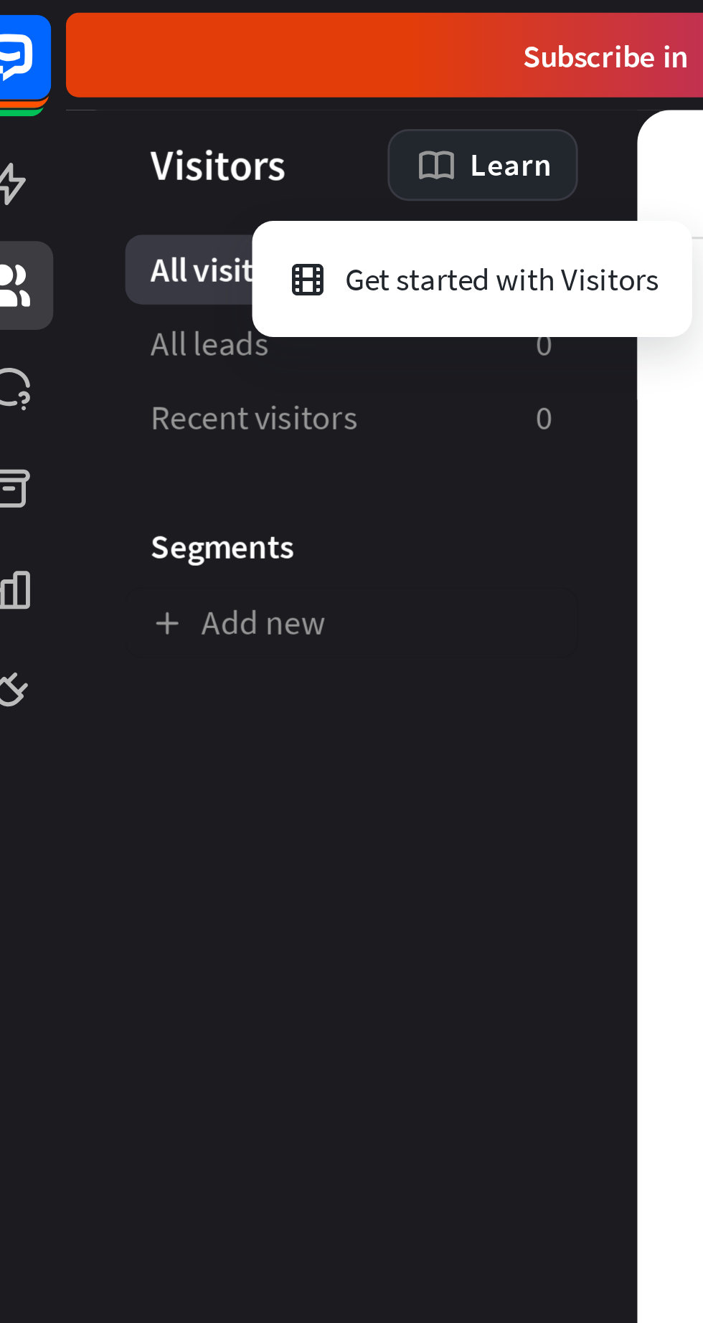
click at [165, 105] on div "Get started with Visitors" at bounding box center [176, 94] width 126 height 28
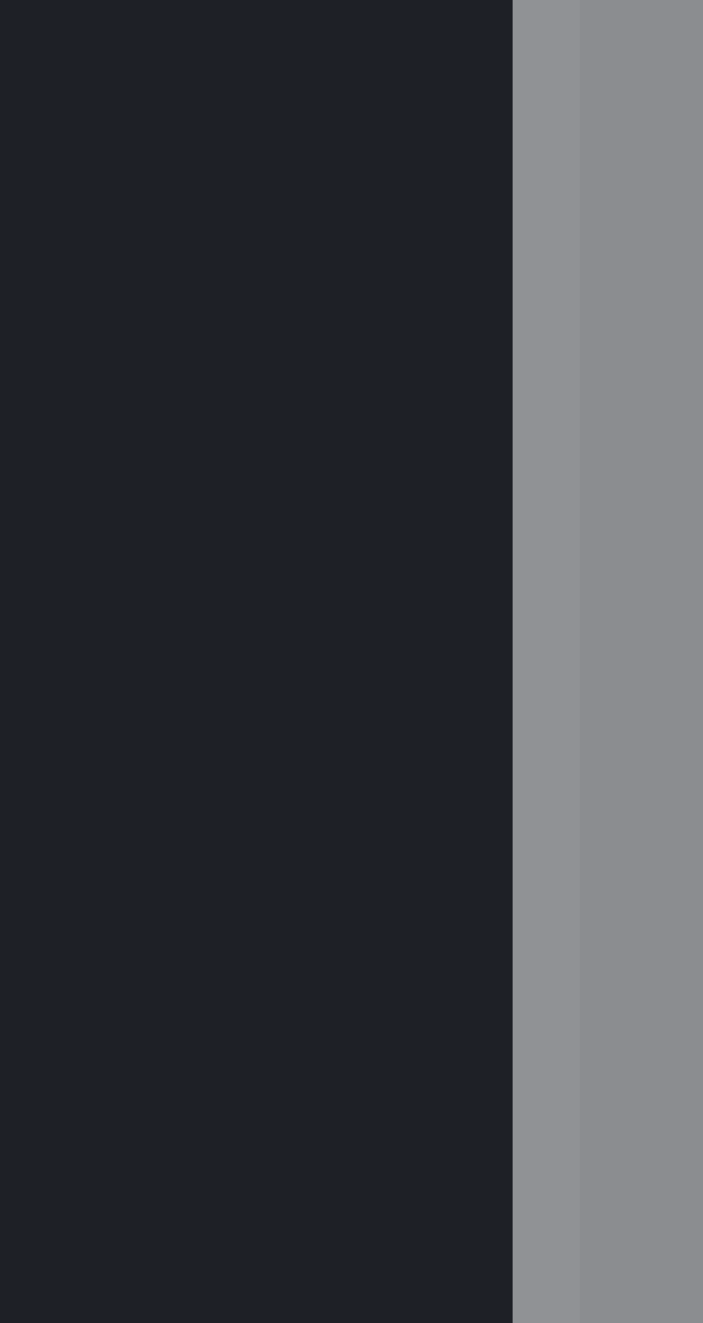
click at [92, 440] on div "close" at bounding box center [351, 661] width 703 height 1323
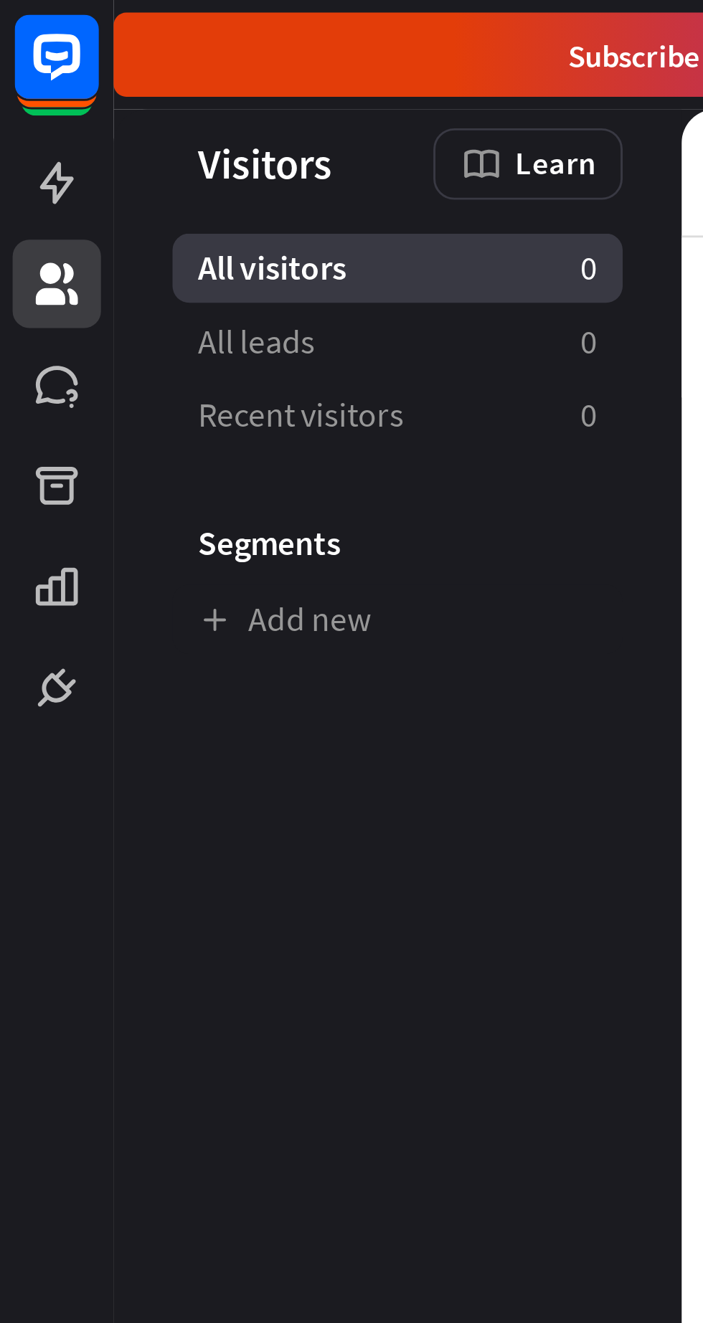
click at [0, 0] on icon at bounding box center [0, 0] width 0 height 0
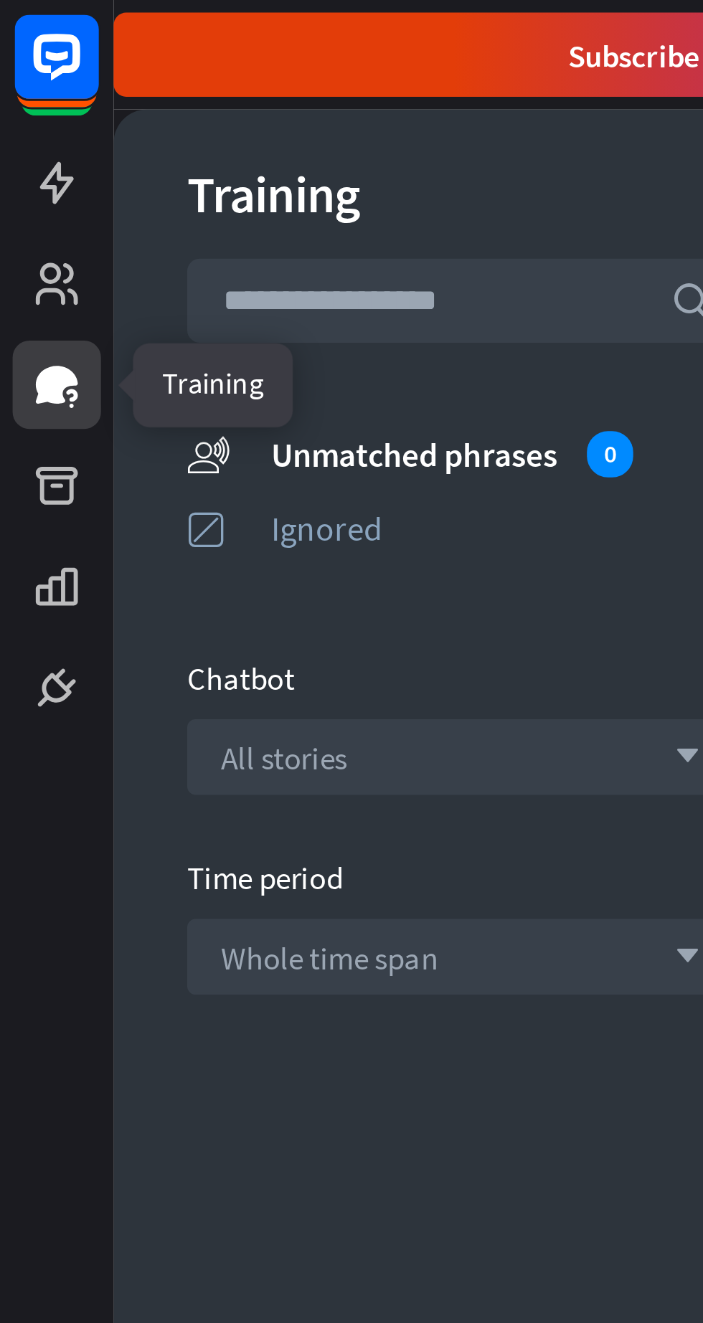
click at [0, 0] on icon at bounding box center [0, 0] width 0 height 0
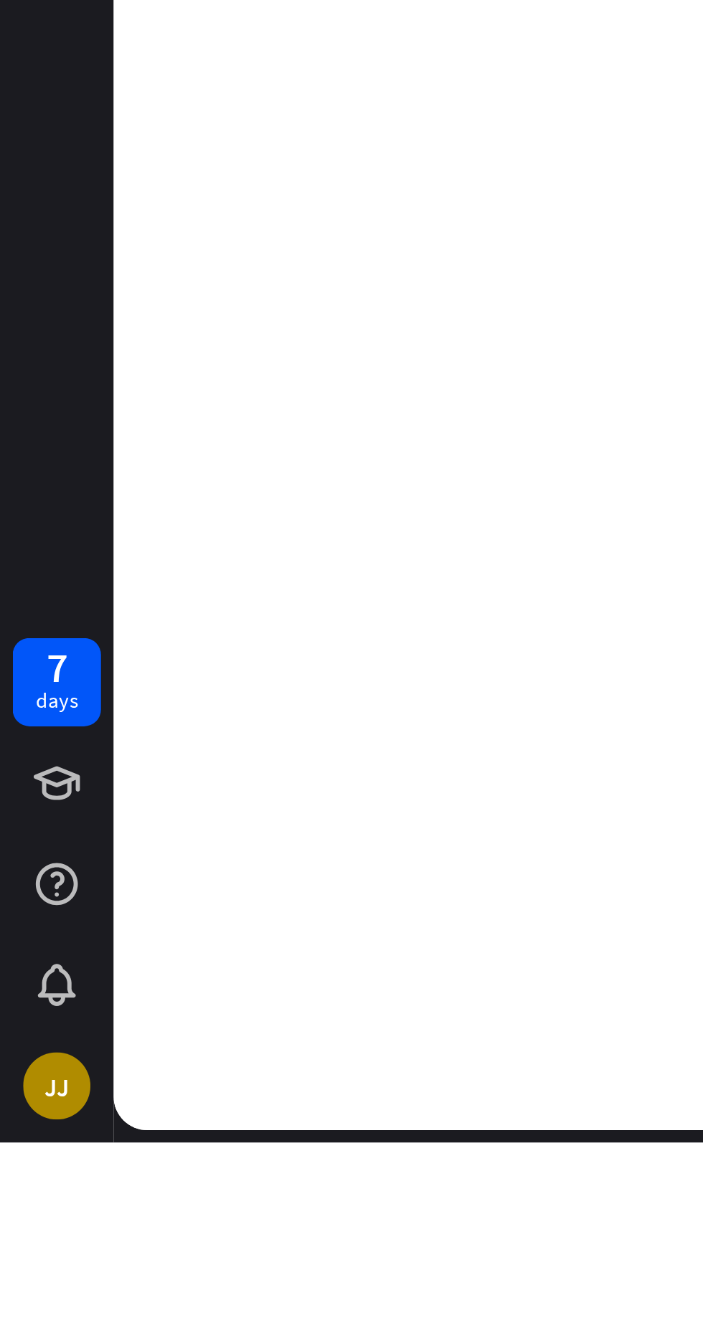
click at [11, 1312] on div "JJ" at bounding box center [19, 1303] width 23 height 23
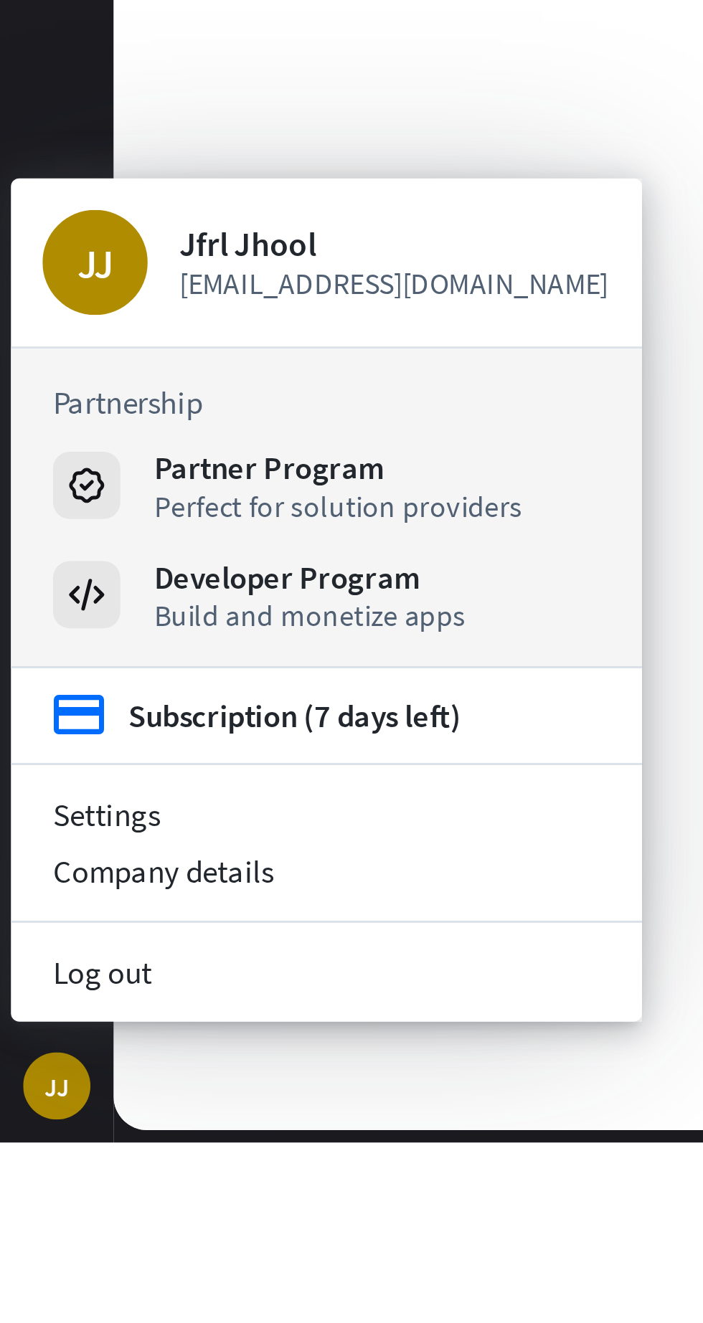
click at [11, 1269] on link "Log out" at bounding box center [111, 1264] width 215 height 19
